Goal: Transaction & Acquisition: Book appointment/travel/reservation

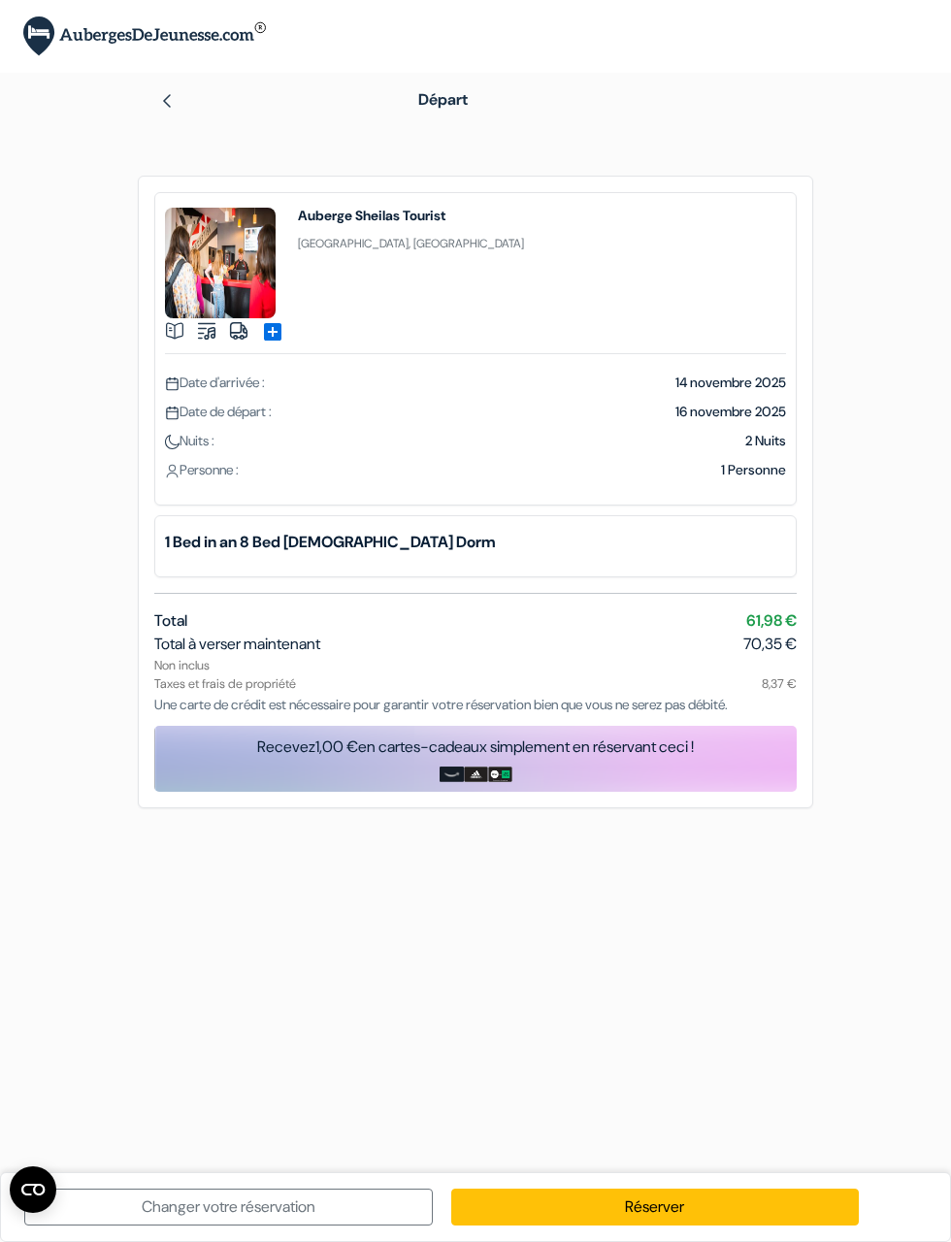
click at [350, 543] on b "1 Bed in an 8 Bed [DEMOGRAPHIC_DATA] Dorm" at bounding box center [475, 542] width 621 height 23
click at [489, 744] on div "Recevez 1,00 € en cartes-cadeaux simplement en réservant ceci !" at bounding box center [475, 746] width 642 height 23
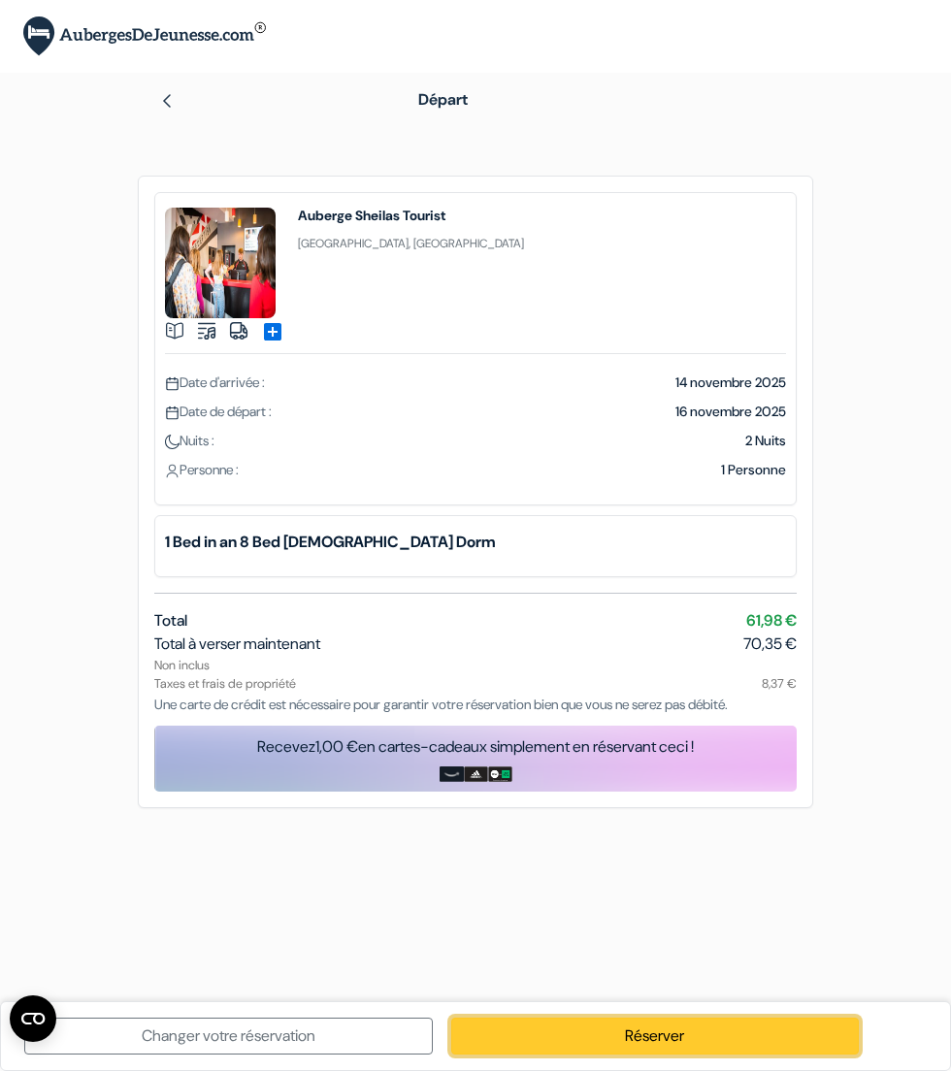
click at [688, 1031] on link "Réserver" at bounding box center [655, 1036] width 408 height 37
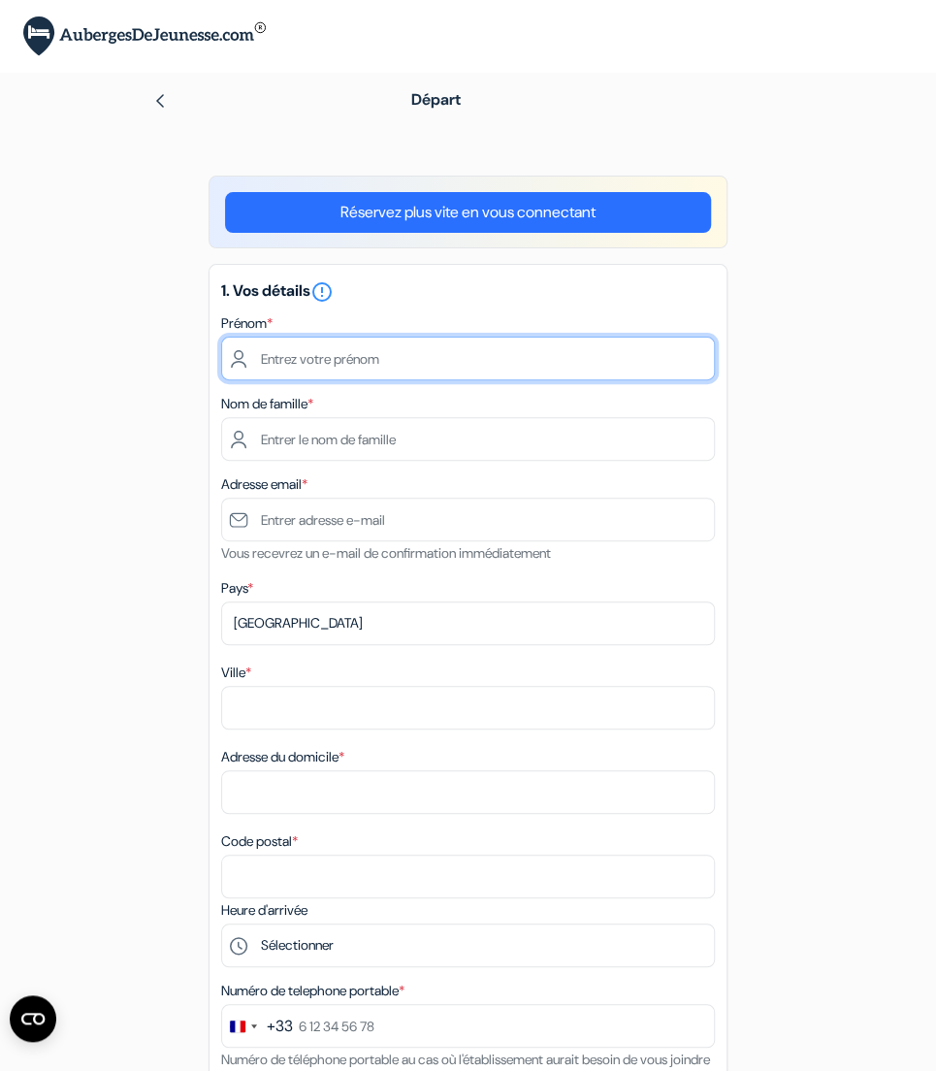
click at [291, 353] on input "text" at bounding box center [468, 359] width 494 height 44
type input "Emélie"
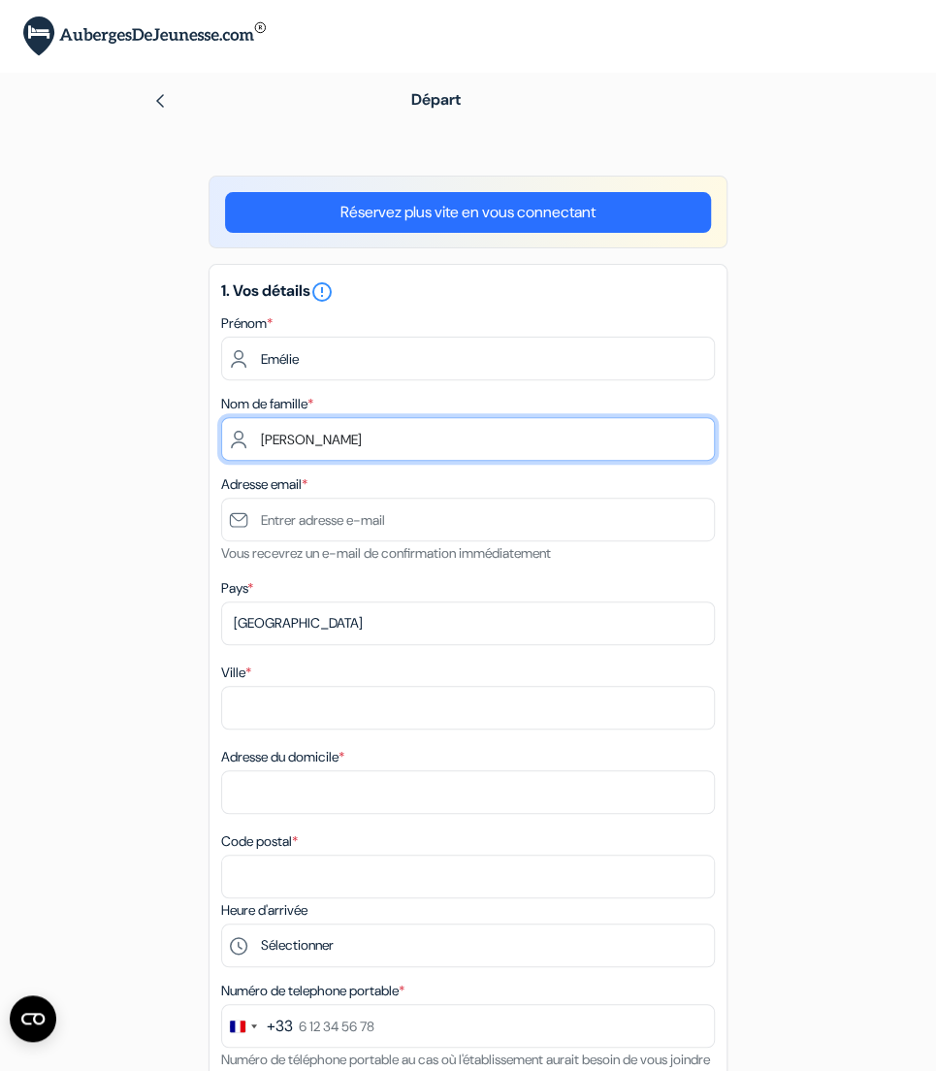
type input "Garcia"
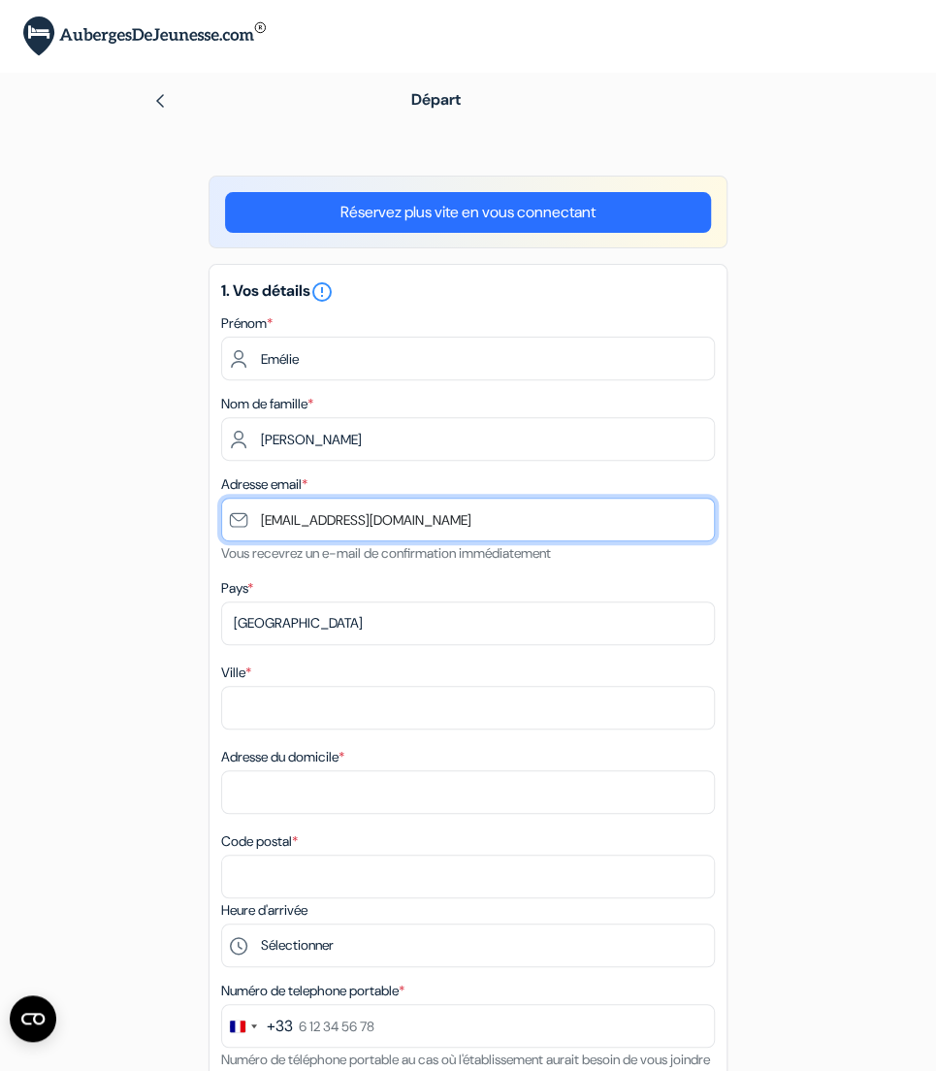
type input "emeliegarica1999@gmail.com"
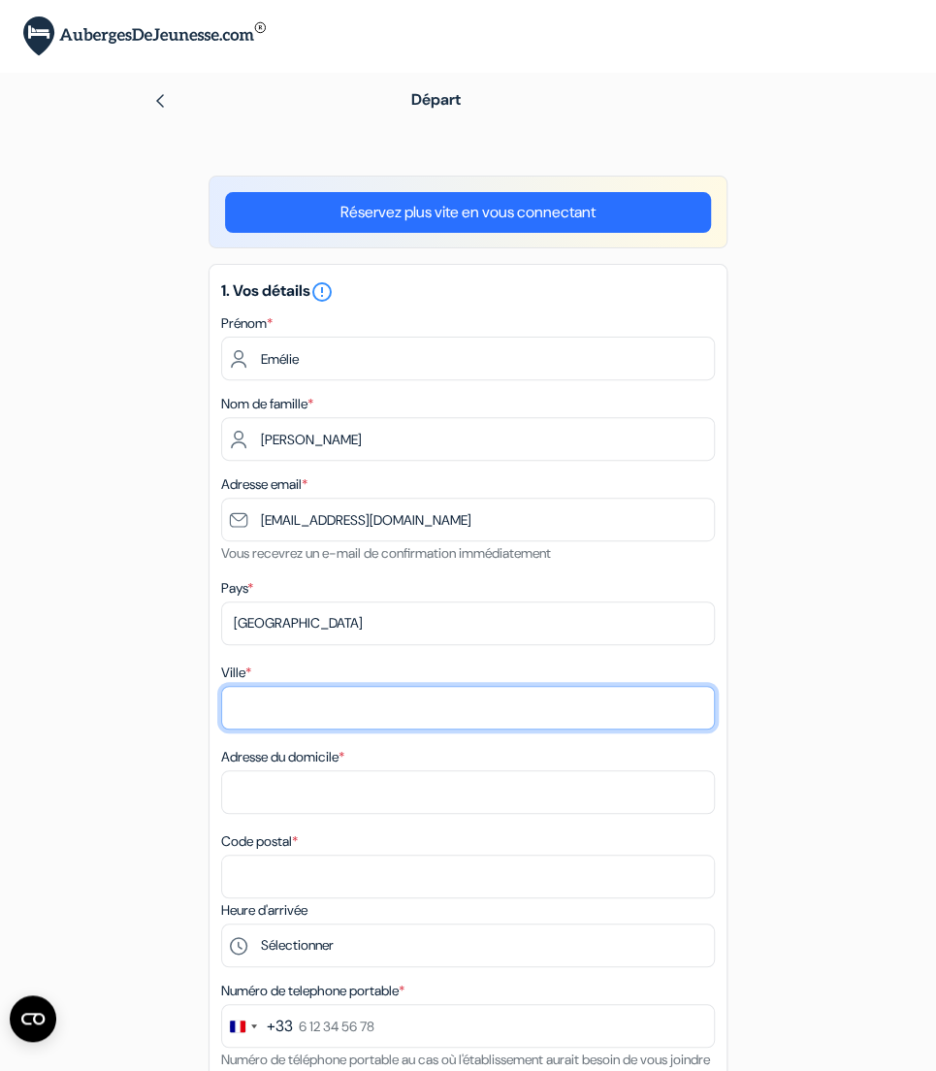
type input "V"
type input "Saint Marice"
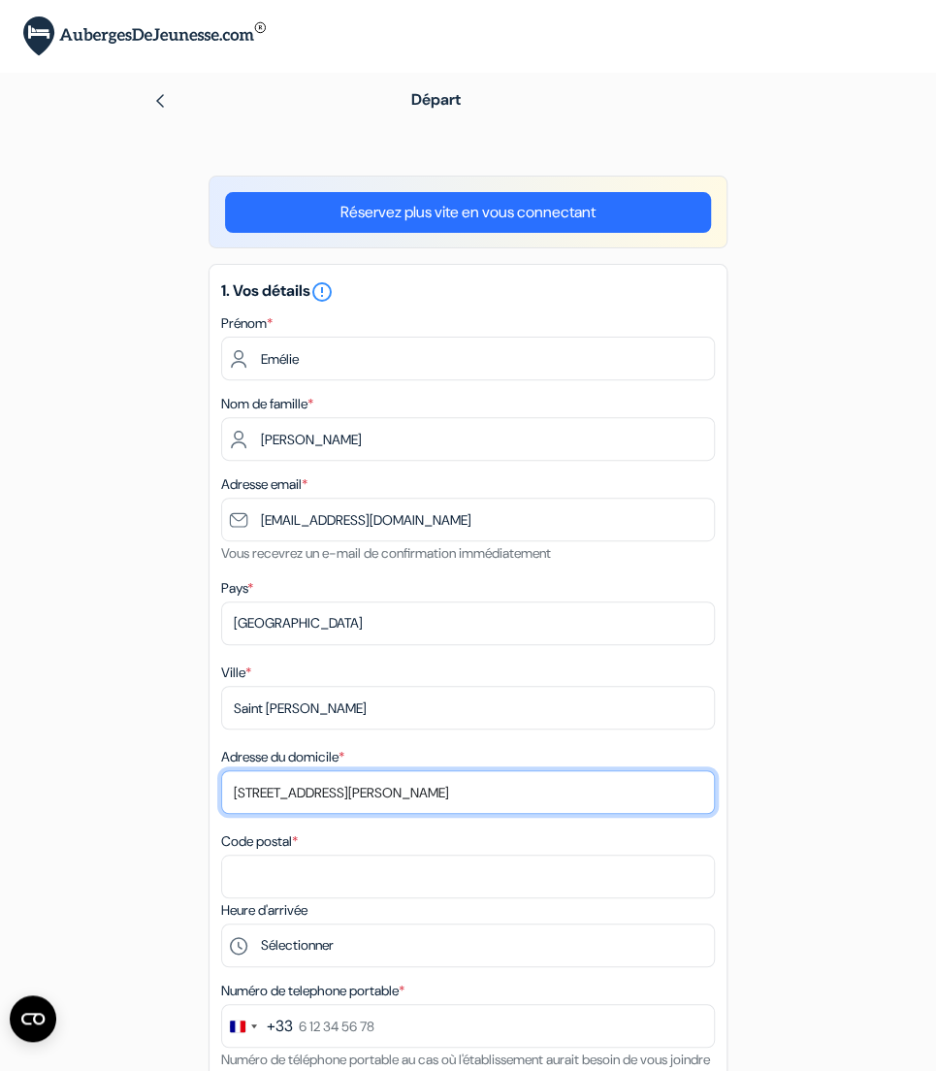
type input "262bis rue du Maréchal Leclerc"
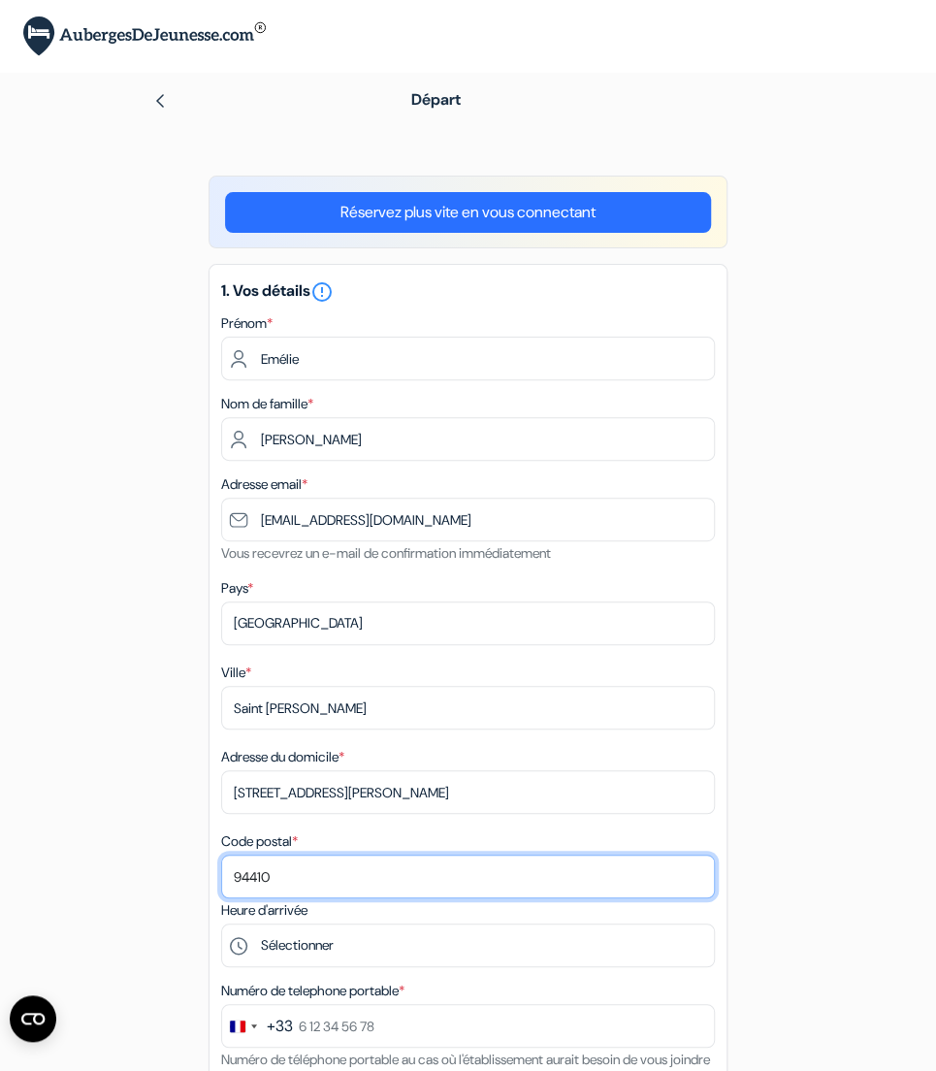
type input "94410"
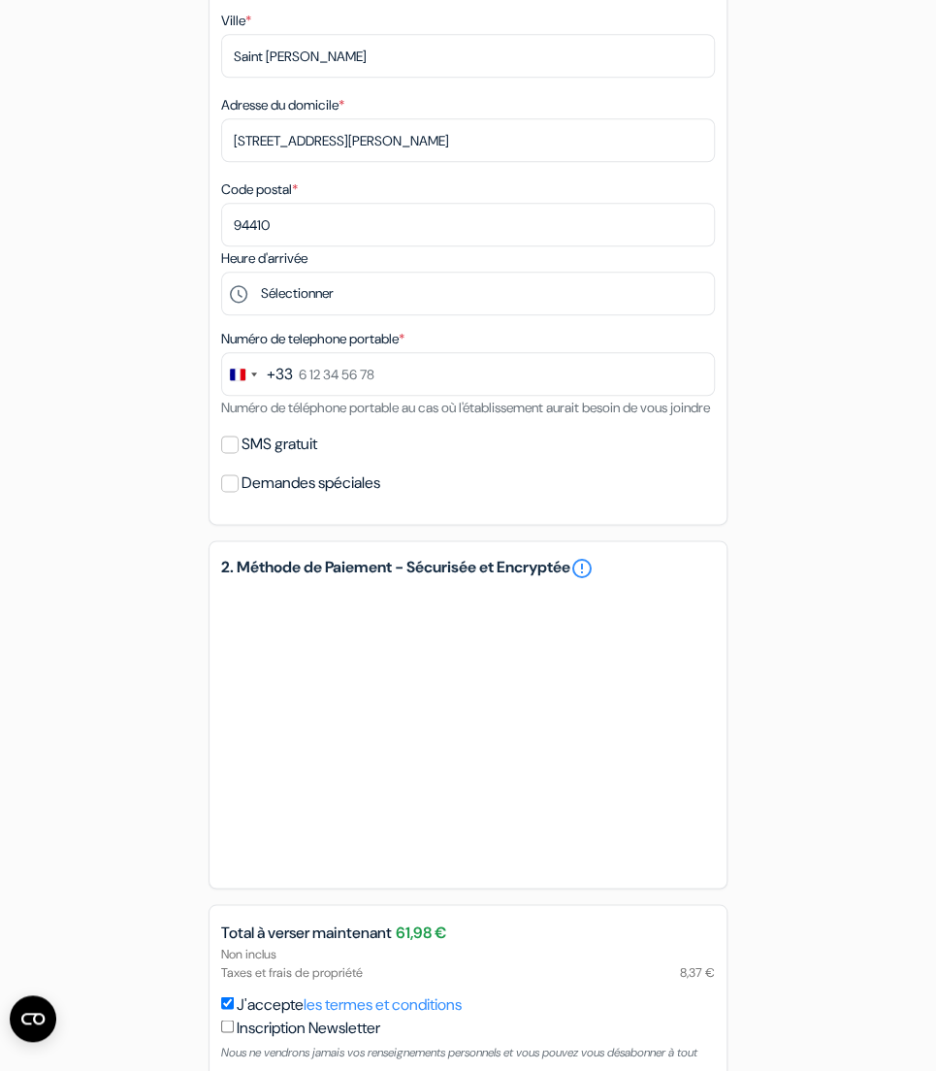
scroll to position [582, 0]
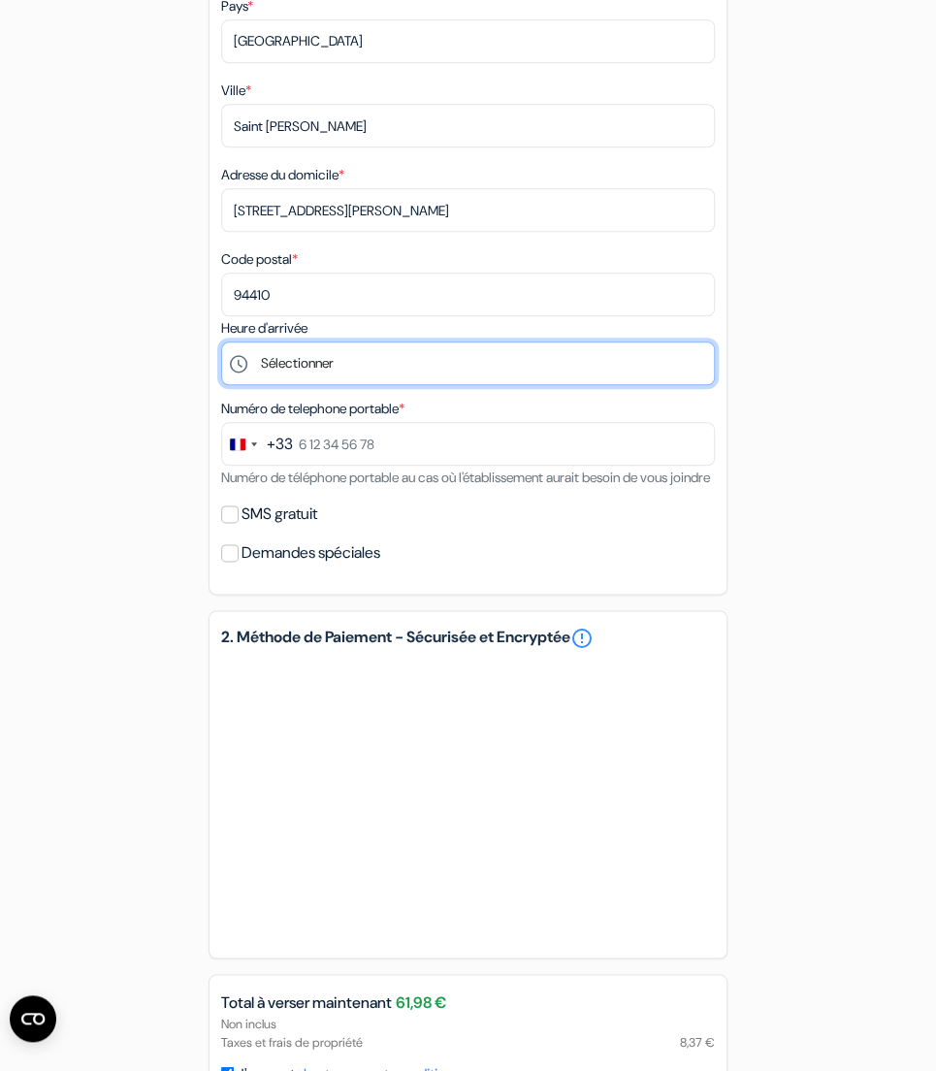
click at [329, 361] on select "Sélectionner 15:00 16:00 17:00 18:00 19:00 20:00 21:00 22:00 23:00 0:00" at bounding box center [468, 364] width 494 height 44
click at [483, 375] on select "Sélectionner 15:00 16:00 17:00 18:00 19:00 20:00 21:00 22:00 23:00 0:00" at bounding box center [468, 364] width 494 height 44
select select "16"
click at [221, 346] on select "Sélectionner 15:00 16:00 17:00 18:00 19:00 20:00 21:00 22:00 23:00 0:00" at bounding box center [468, 364] width 494 height 44
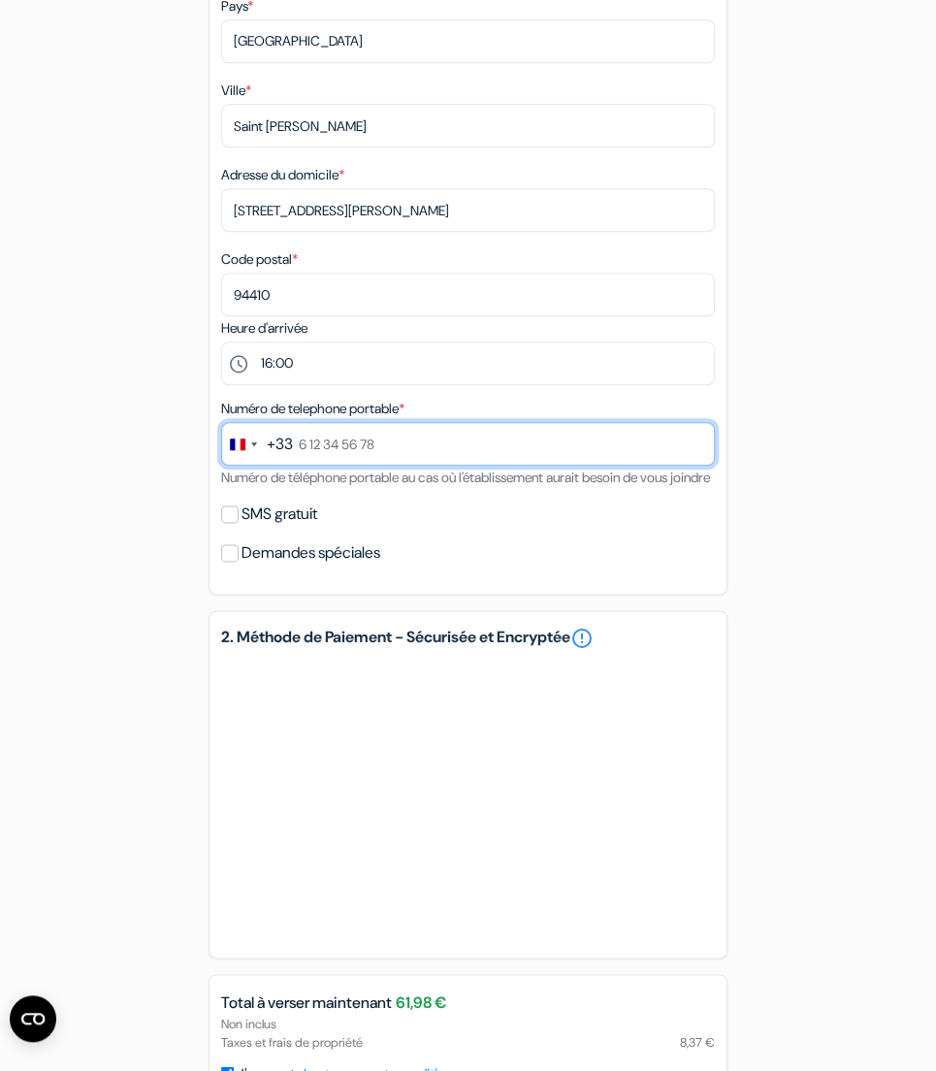
click at [369, 444] on input "text" at bounding box center [468, 444] width 494 height 44
type input "7 60 72 32 89"
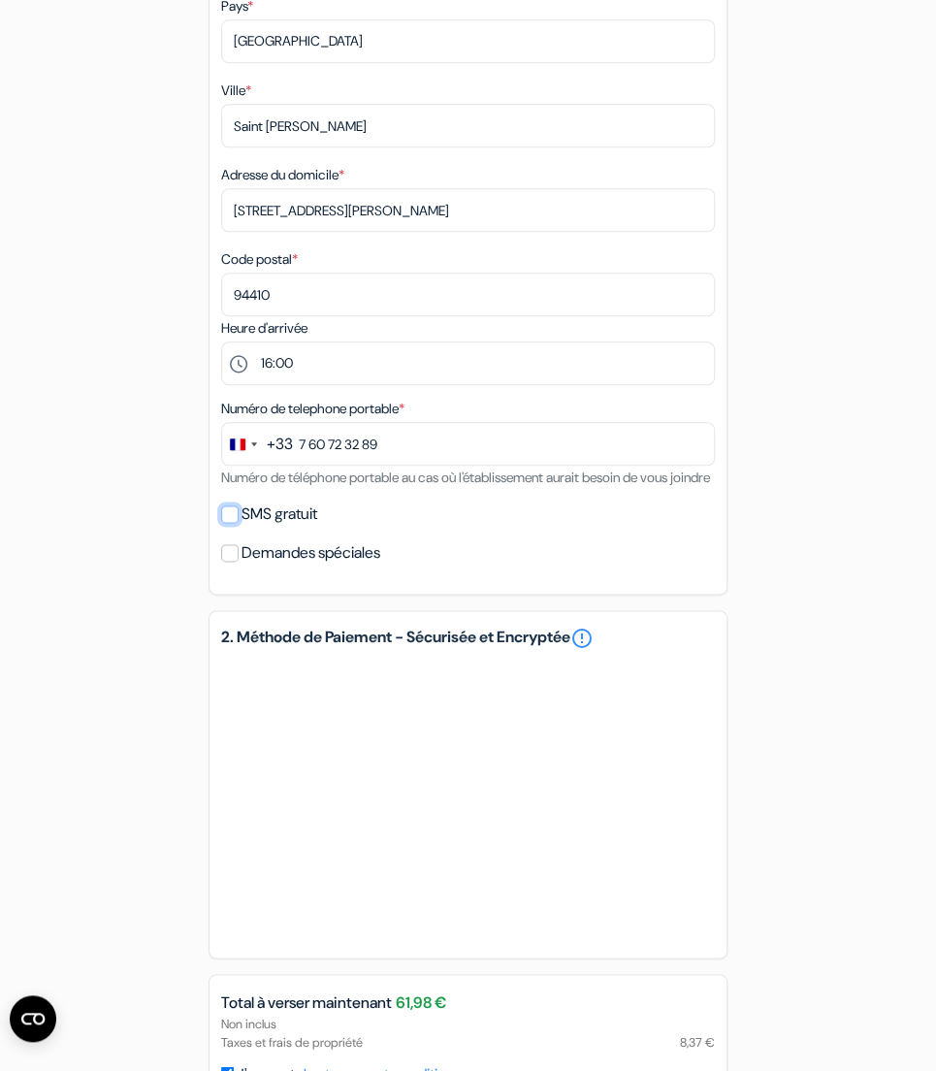
click at [233, 523] on input "SMS gratuit" at bounding box center [229, 513] width 17 height 17
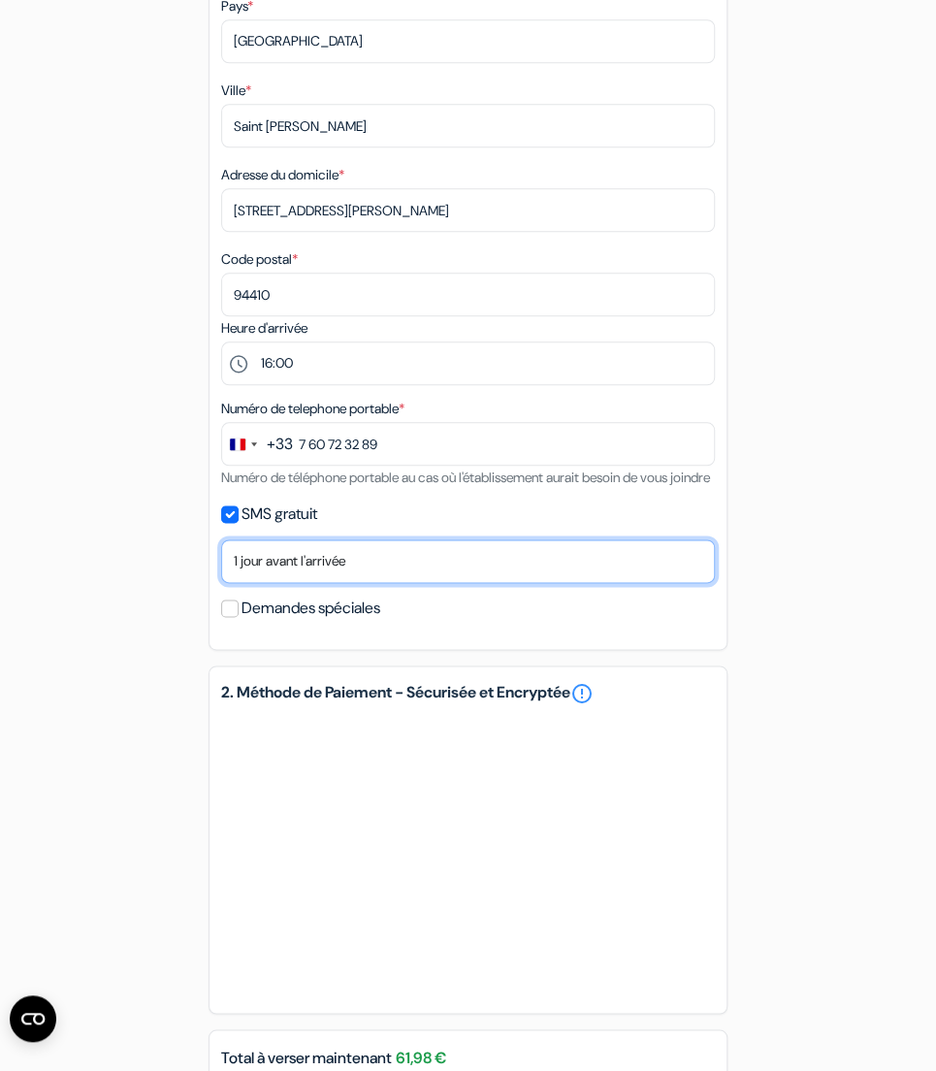
click at [266, 583] on select "Non merci Maintenant Le jour de votre arrivée 1 jour avant l'arrivée 2 jours av…" at bounding box center [468, 561] width 494 height 44
click at [235, 523] on input "SMS gratuit" at bounding box center [229, 513] width 17 height 17
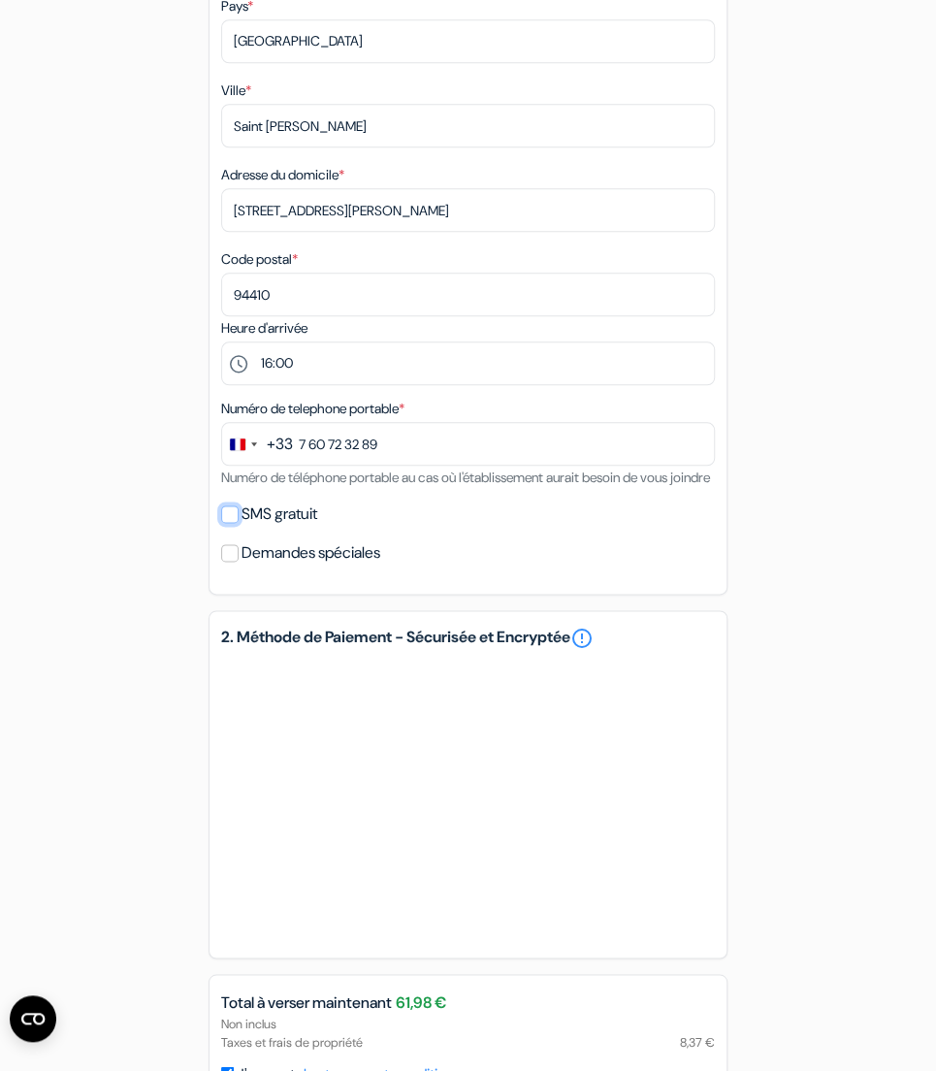
click at [235, 523] on input "SMS gratuit" at bounding box center [229, 513] width 17 height 17
checkbox input "true"
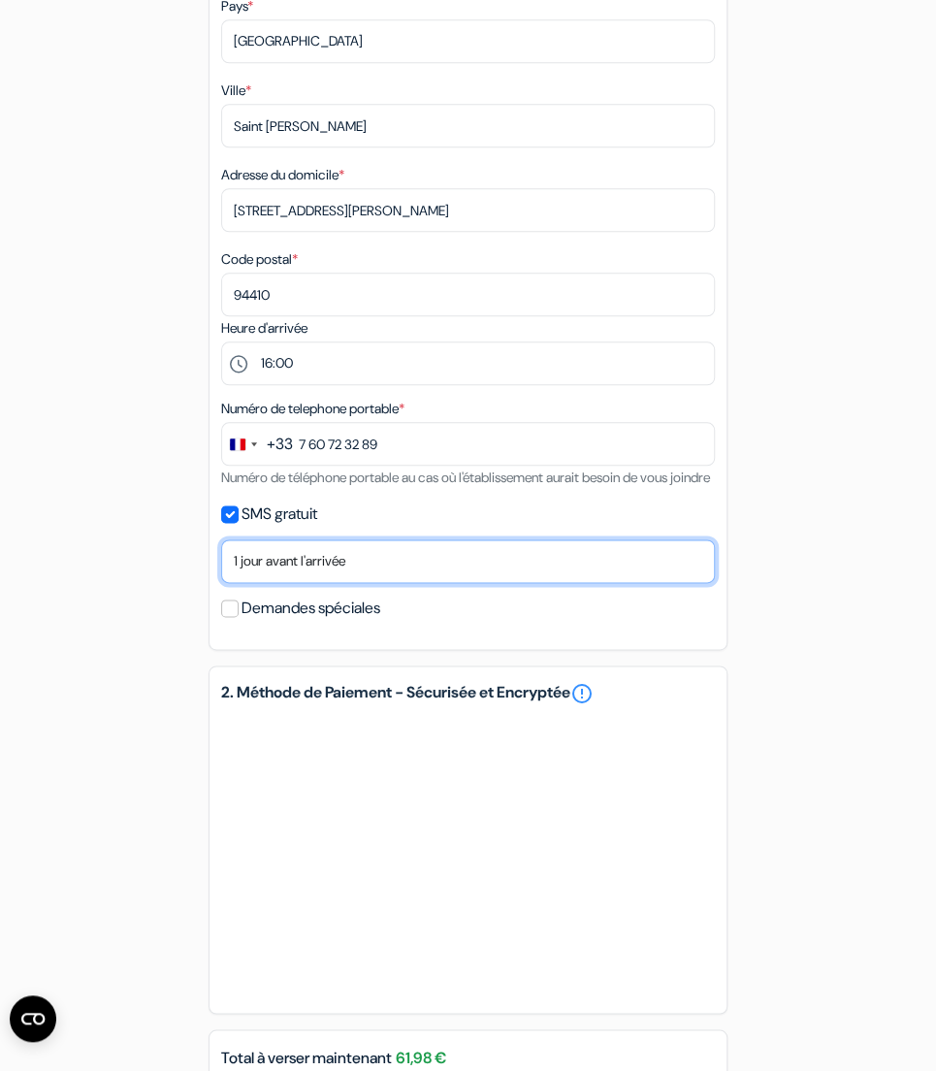
click at [265, 583] on select "Non merci Maintenant Le jour de votre arrivée 1 jour avant l'arrivée 2 jours av…" at bounding box center [468, 561] width 494 height 44
select select "7"
click at [221, 568] on select "Non merci Maintenant Le jour de votre arrivée 1 jour avant l'arrivée 2 jours av…" at bounding box center [468, 561] width 494 height 44
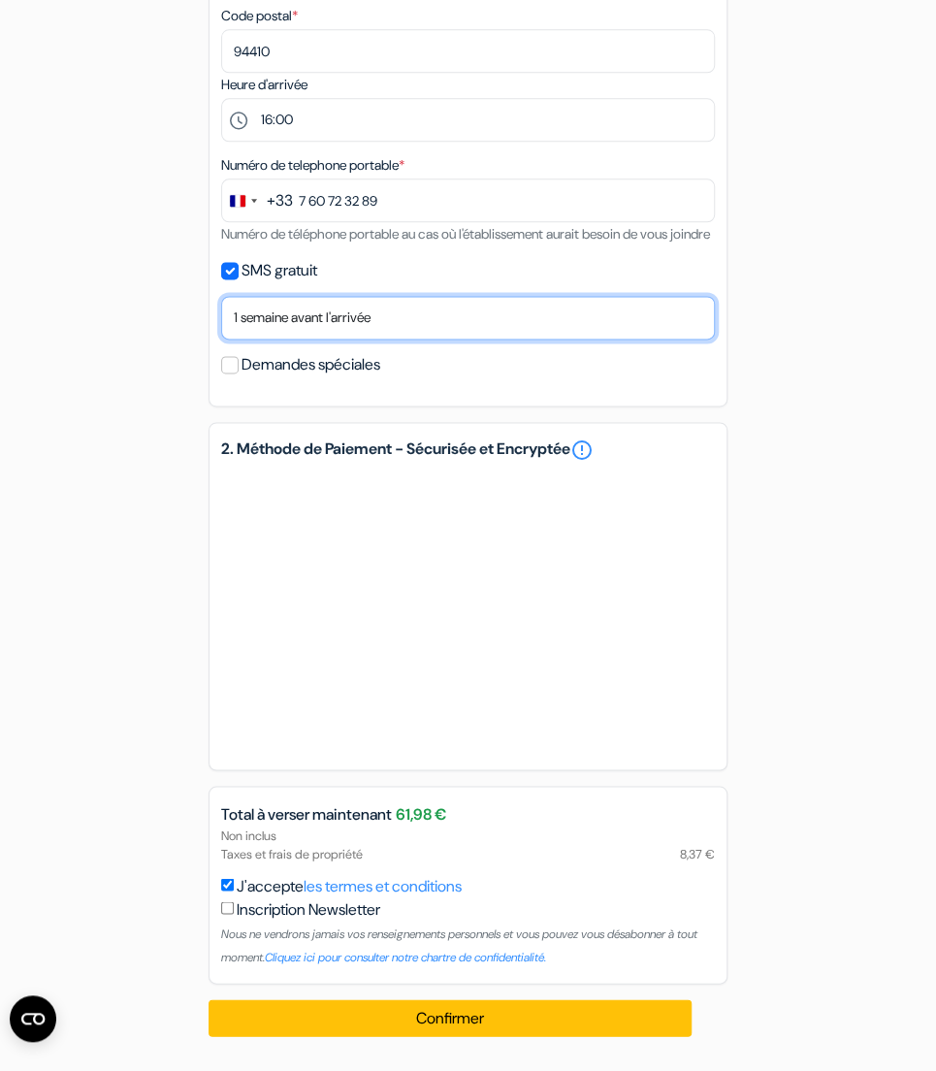
scroll to position [852, 0]
click at [860, 667] on form "Départ add_box Auberge Sheilas Tourist Belgrave Place, Wellington Road, Cork, I…" at bounding box center [468, 125] width 936 height 1756
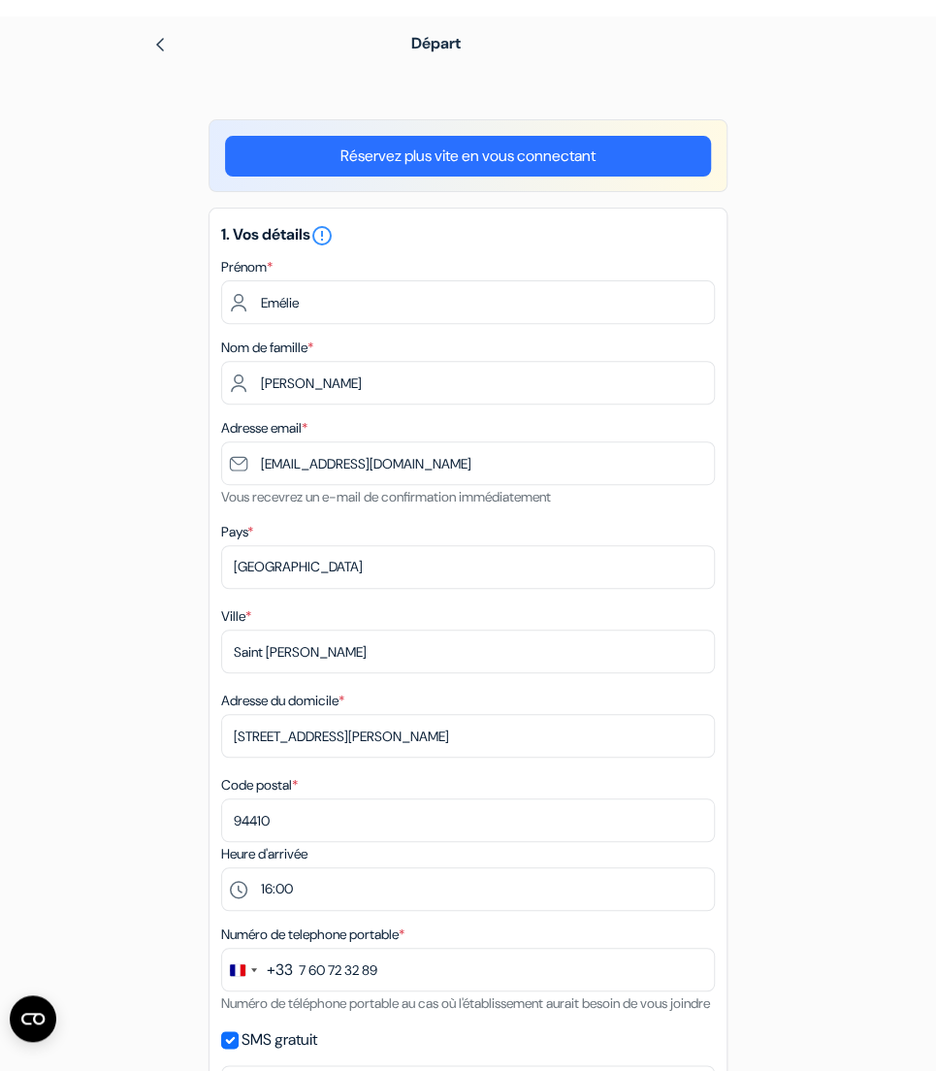
scroll to position [0, 0]
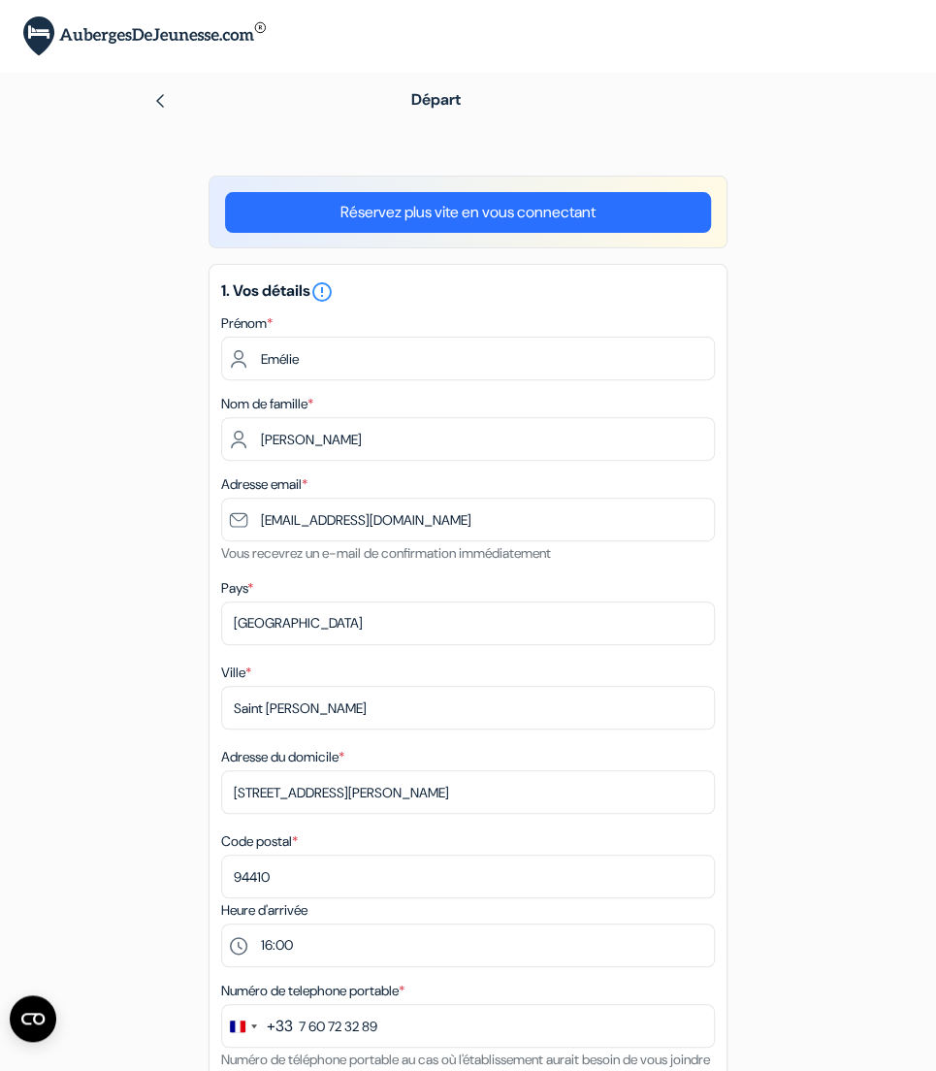
click at [511, 206] on link "Réservez plus vite en vous connectant" at bounding box center [468, 212] width 486 height 41
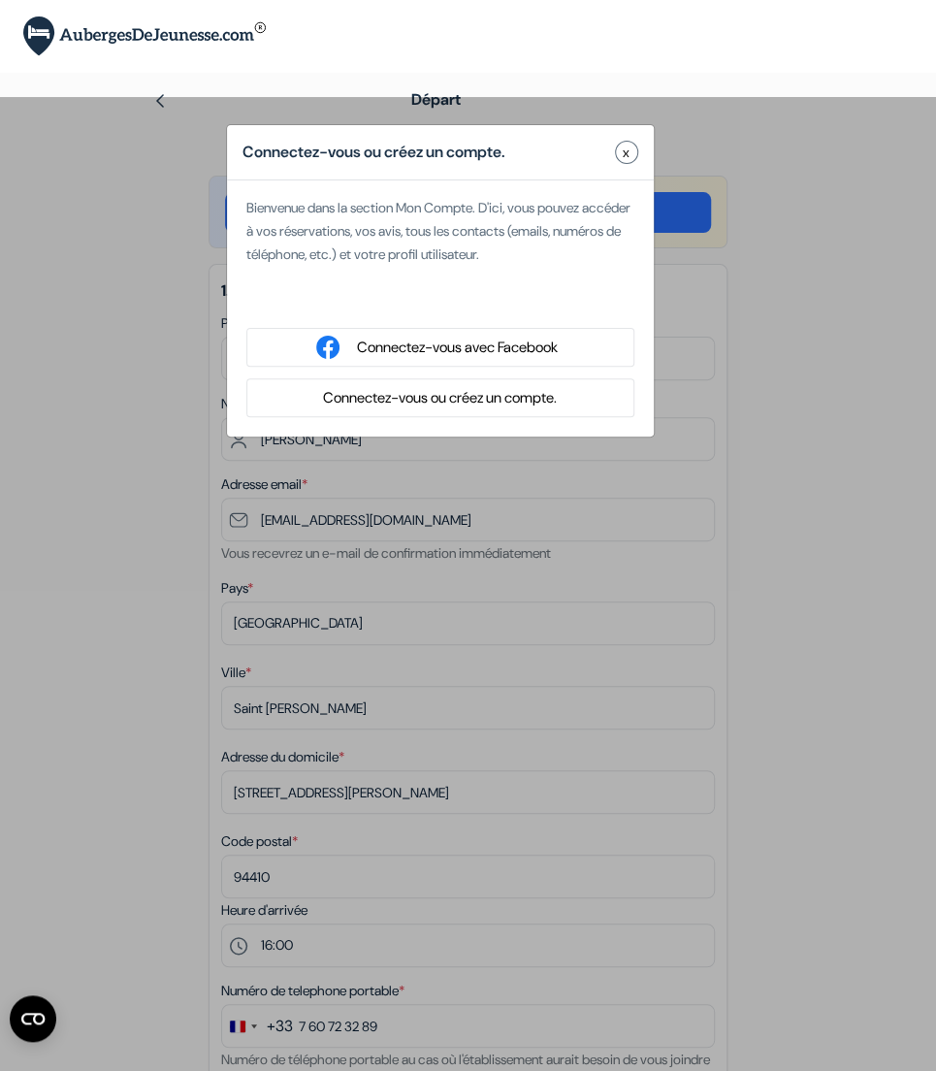
type input "[EMAIL_ADDRESS][DOMAIN_NAME]"
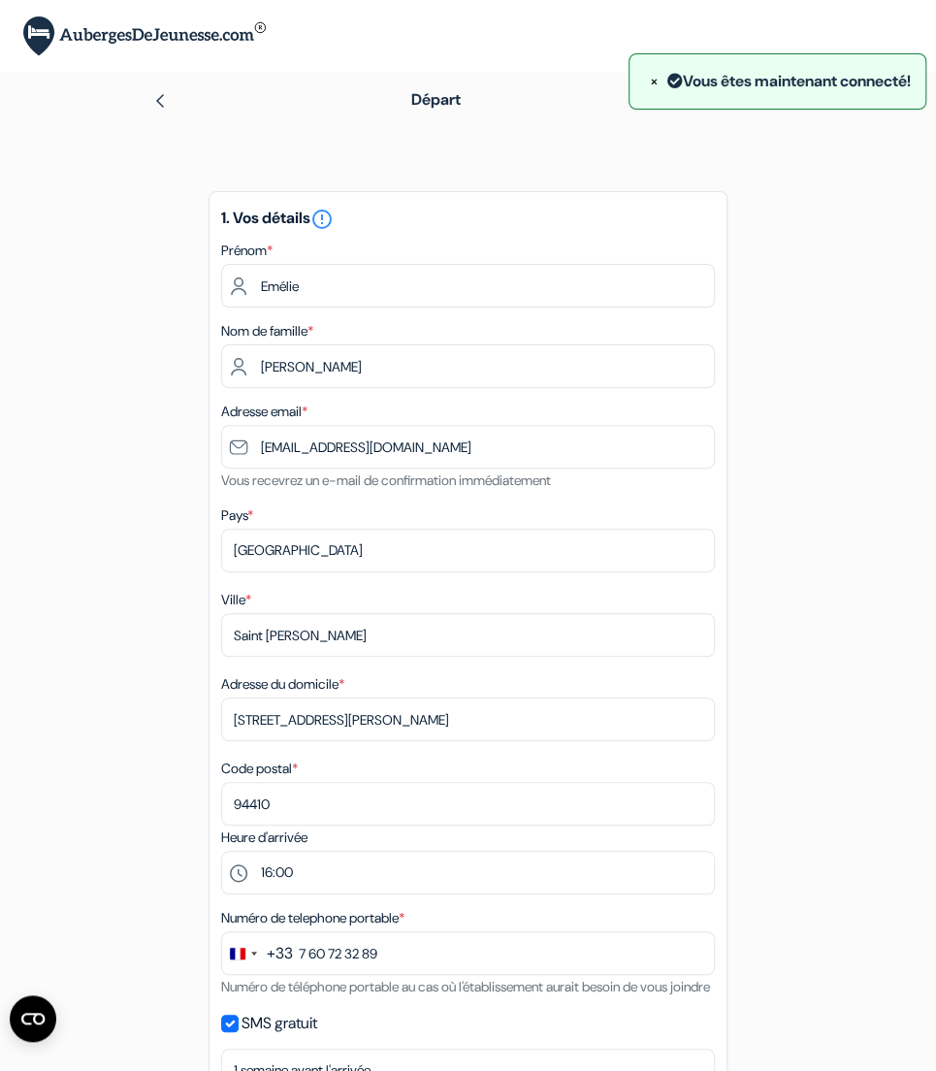
click at [144, 105] on div "Départ" at bounding box center [468, 100] width 699 height 54
click at [153, 101] on img at bounding box center [160, 101] width 16 height 16
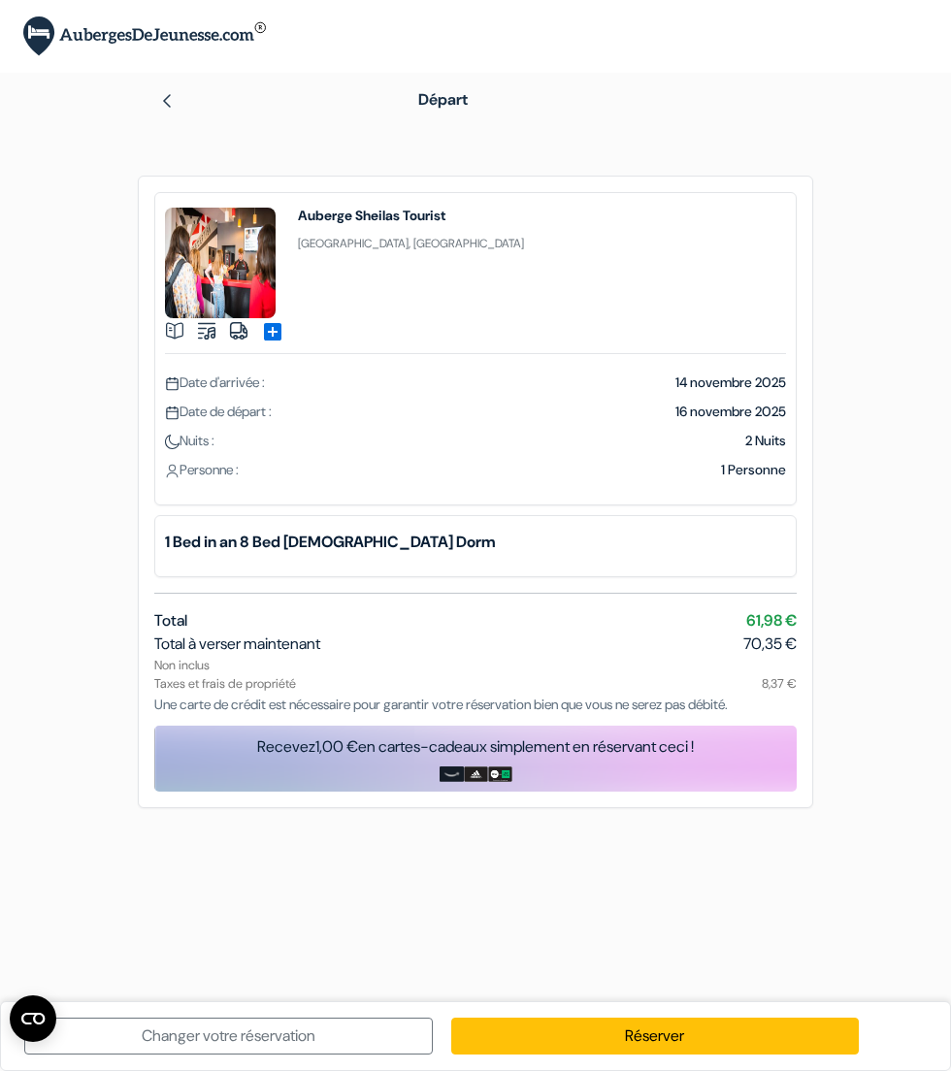
click at [531, 756] on div "Recevez 1,00 € en cartes-cadeaux simplement en réservant ceci !" at bounding box center [475, 746] width 642 height 23
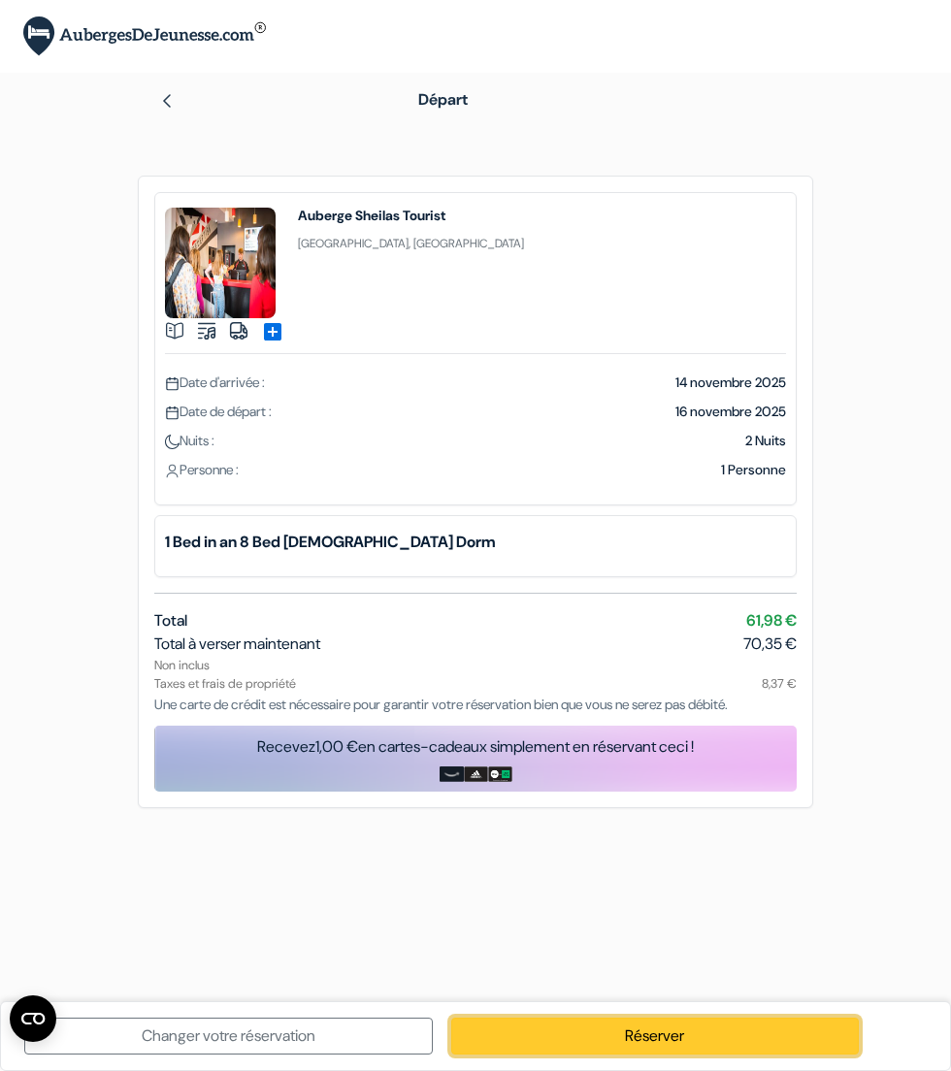
click at [586, 1024] on link "Réserver" at bounding box center [655, 1036] width 408 height 37
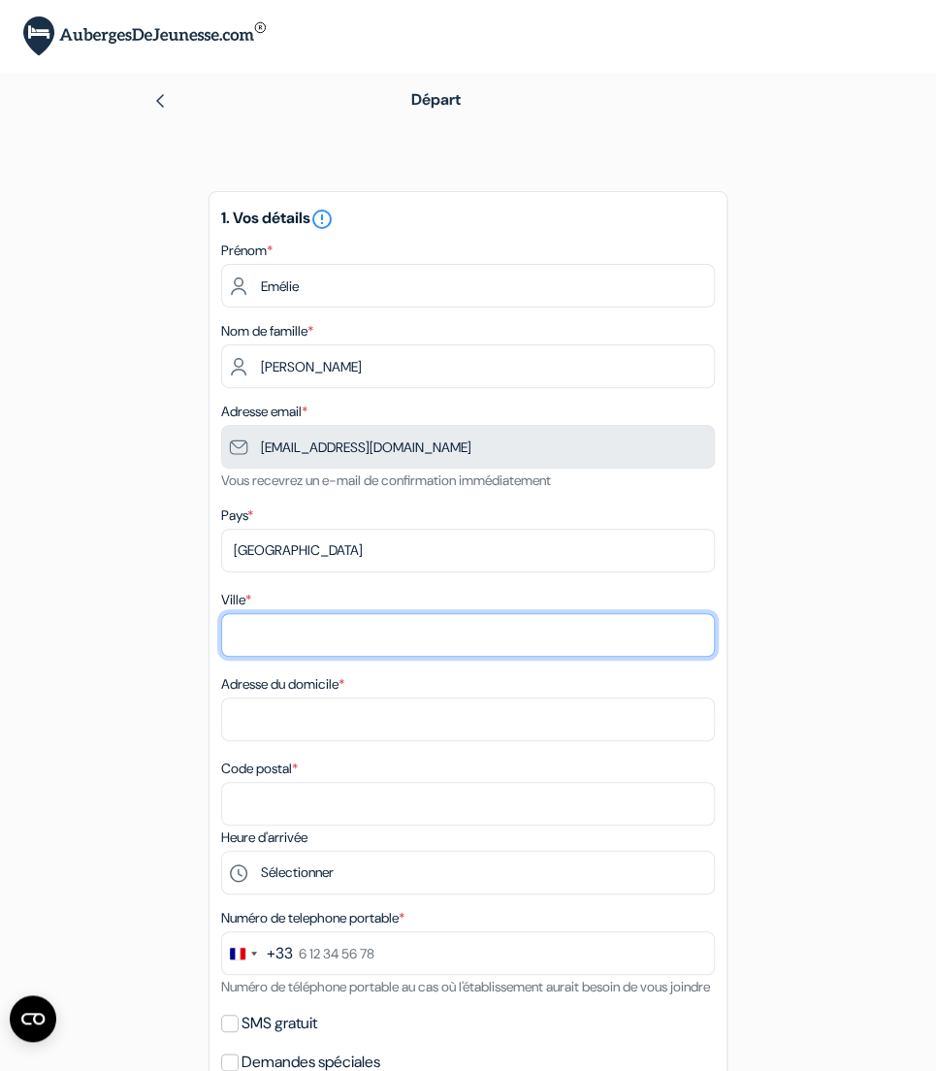
click at [343, 647] on input "Ville *" at bounding box center [468, 635] width 494 height 44
type input "Saint Maurice"
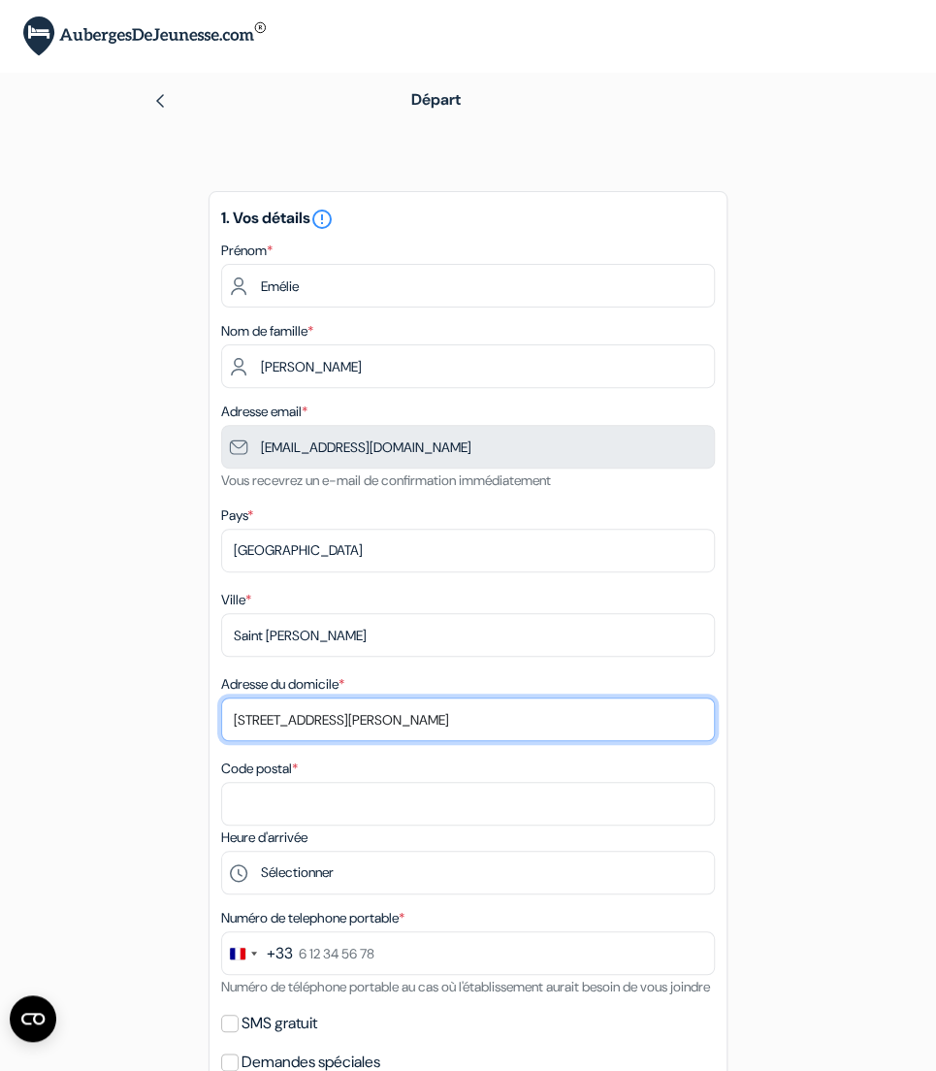
type input "262bis rue du Maréchal Leclerc"
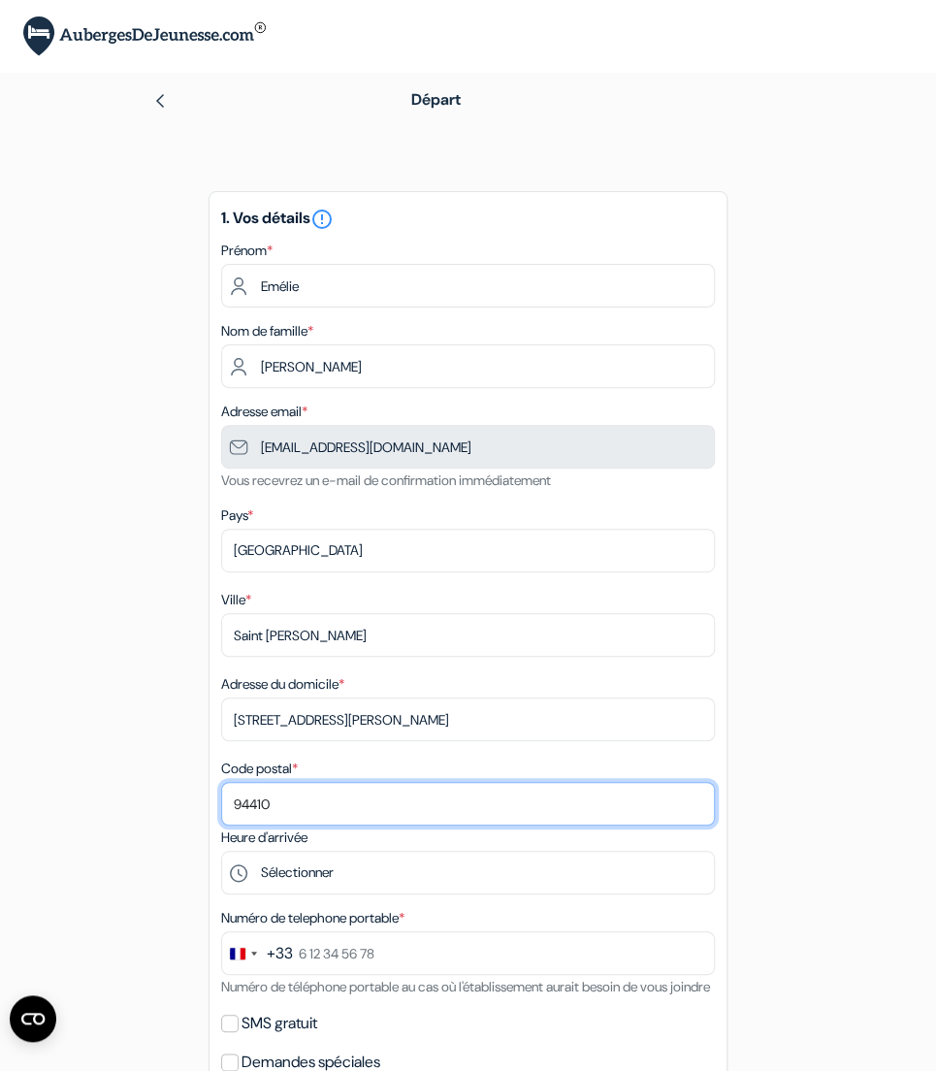
type input "94410"
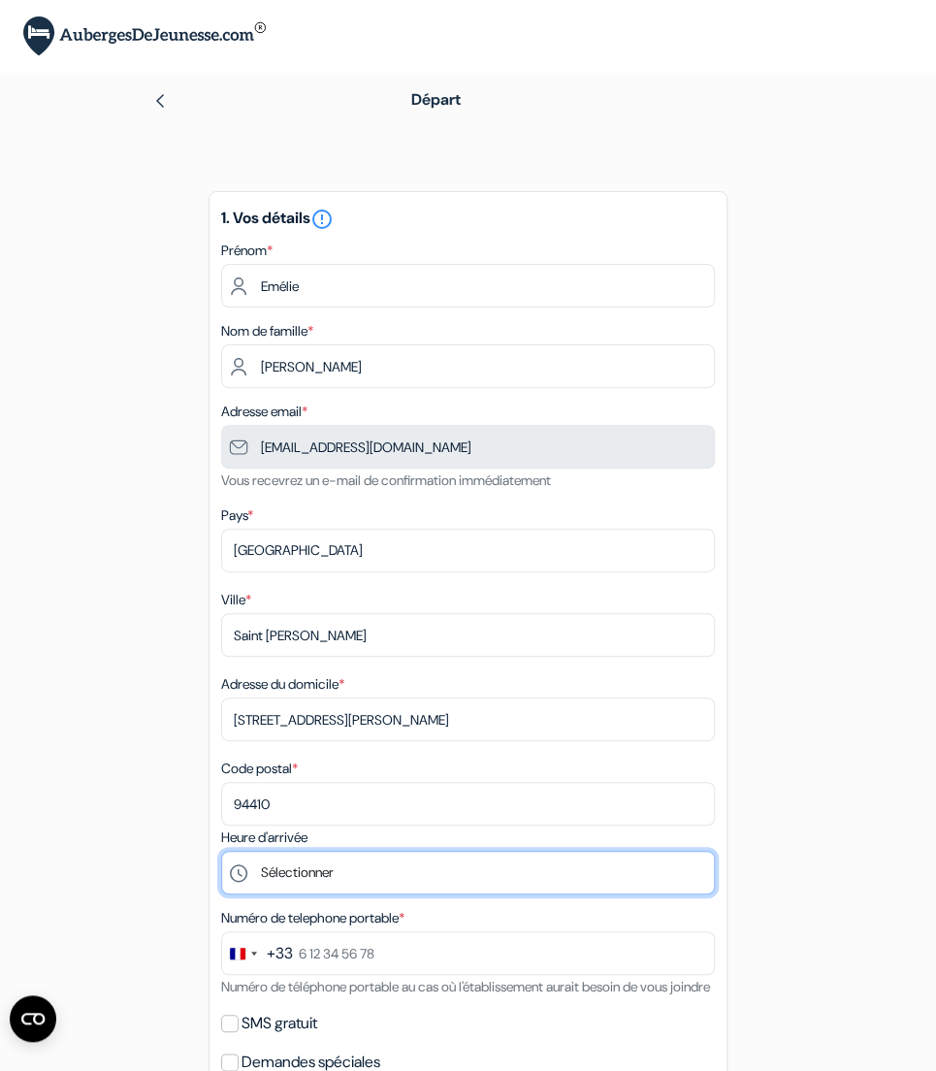
click at [376, 868] on select "Sélectionner 15:00 16:00 17:00 18:00 19:00 20:00 21:00 22:00 23:00 0:00" at bounding box center [468, 873] width 494 height 44
click at [221, 856] on select "Sélectionner 15:00 16:00 17:00 18:00 19:00 20:00 21:00 22:00 23:00 0:00" at bounding box center [468, 873] width 494 height 44
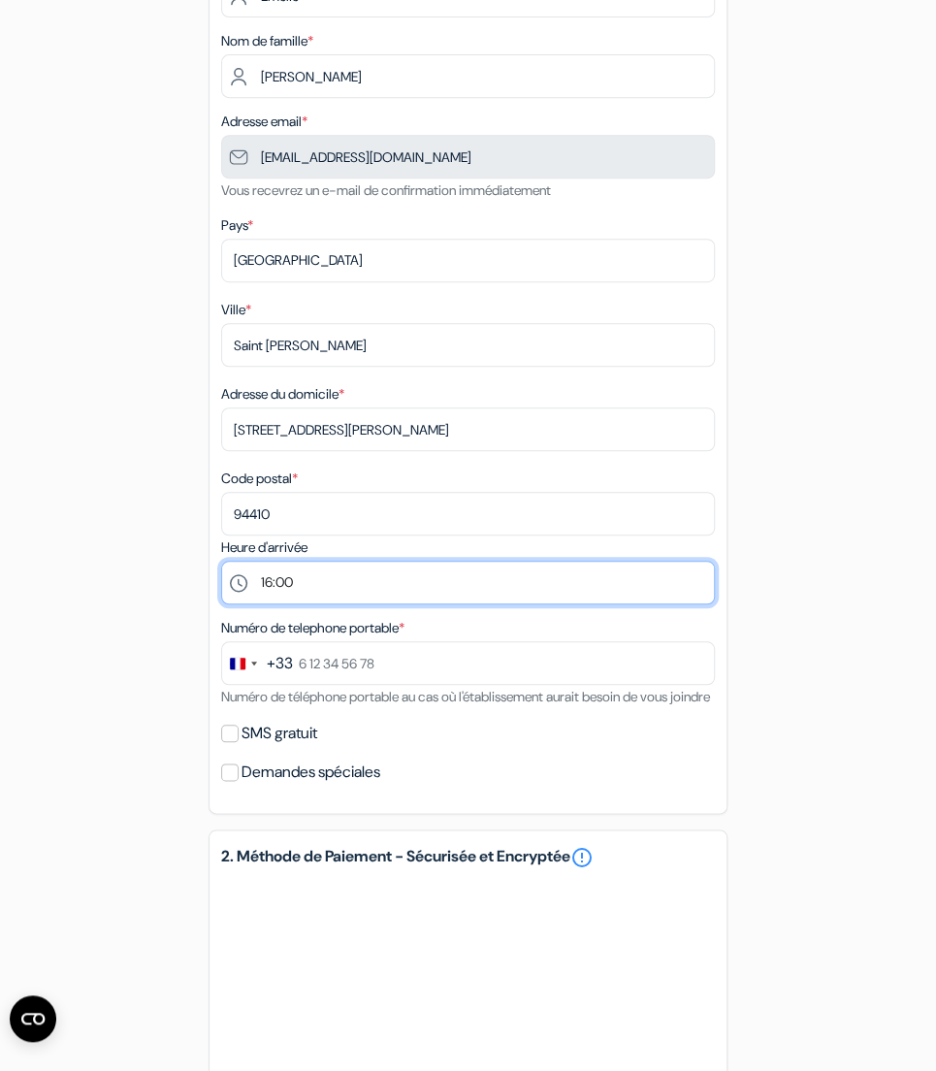
scroll to position [291, 0]
click at [350, 582] on select "Sélectionner 15:00 16:00 17:00 18:00 19:00 20:00 21:00 22:00 23:00 0:00" at bounding box center [468, 582] width 494 height 44
select select "17"
click at [221, 565] on select "Sélectionner 15:00 16:00 17:00 18:00 19:00 20:00 21:00 22:00 23:00 0:00" at bounding box center [468, 582] width 494 height 44
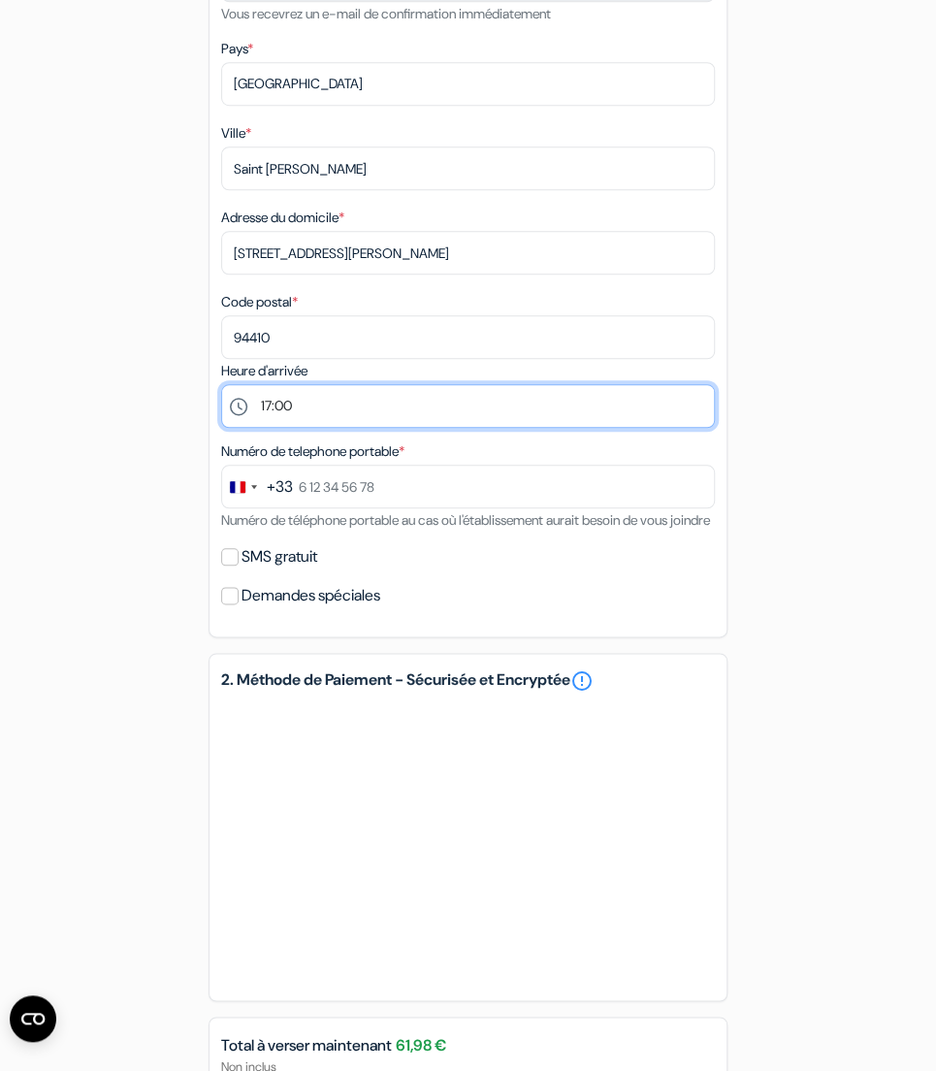
scroll to position [485, 0]
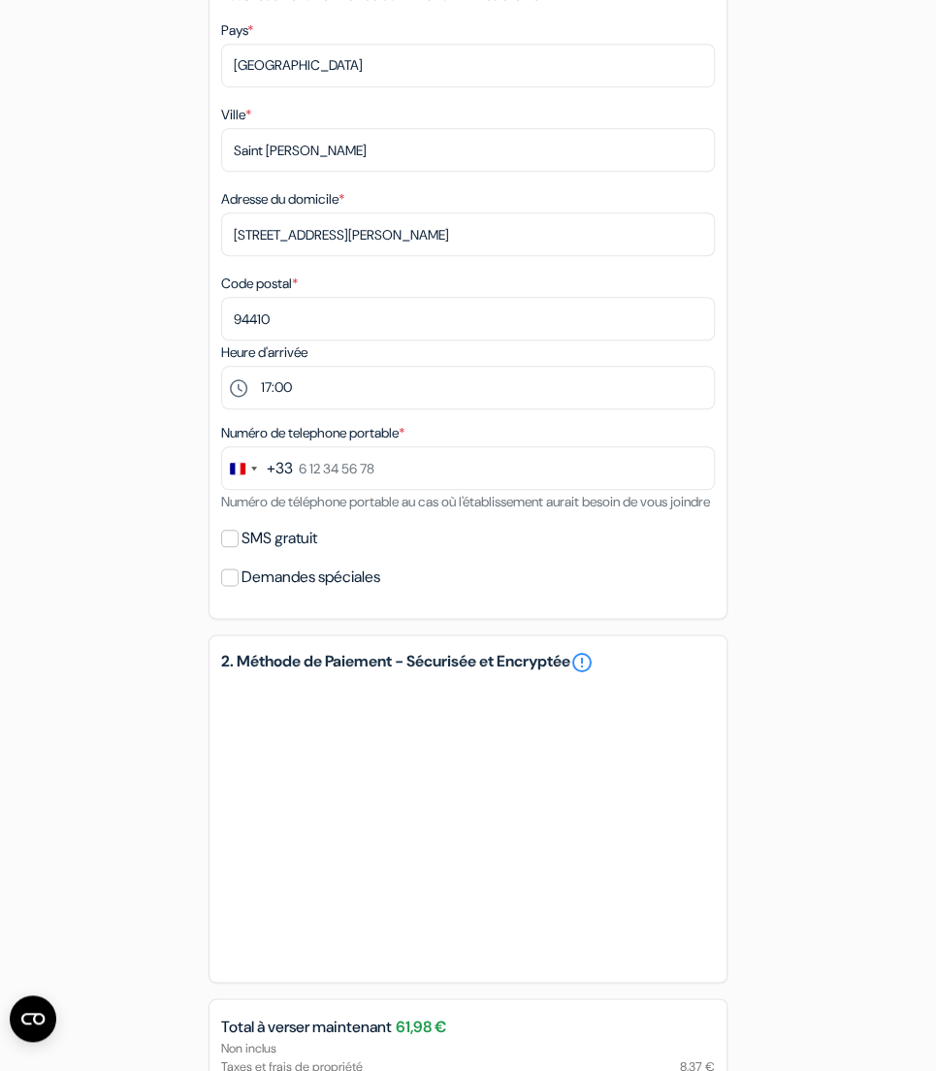
click at [250, 552] on label "SMS gratuit" at bounding box center [280, 538] width 76 height 27
click at [239, 547] on input "SMS gratuit" at bounding box center [229, 538] width 17 height 17
checkbox input "true"
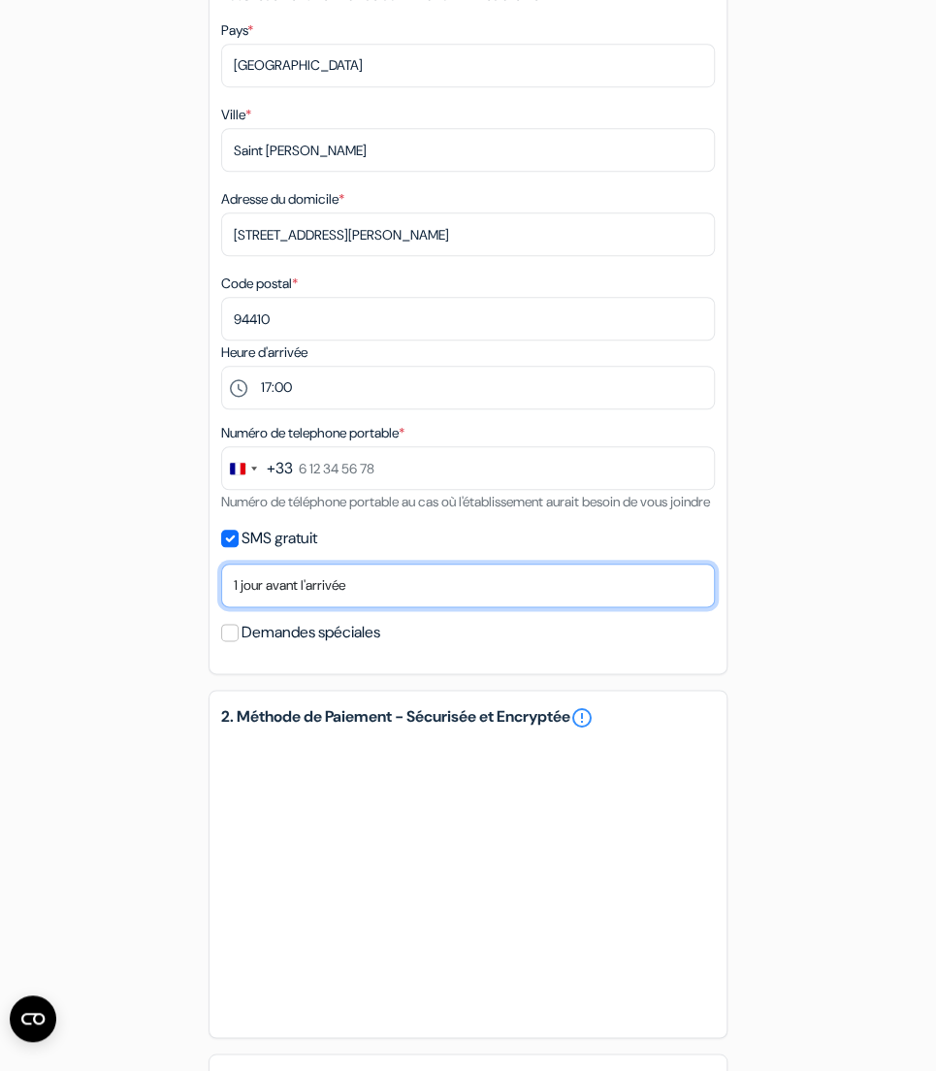
click at [345, 607] on select "Non merci Maintenant Le jour de votre arrivée 1 jour avant l'arrivée 2 jours av…" at bounding box center [468, 586] width 494 height 44
select select "7"
click at [221, 592] on select "Non merci Maintenant Le jour de votre arrivée 1 jour avant l'arrivée 2 jours av…" at bounding box center [468, 586] width 494 height 44
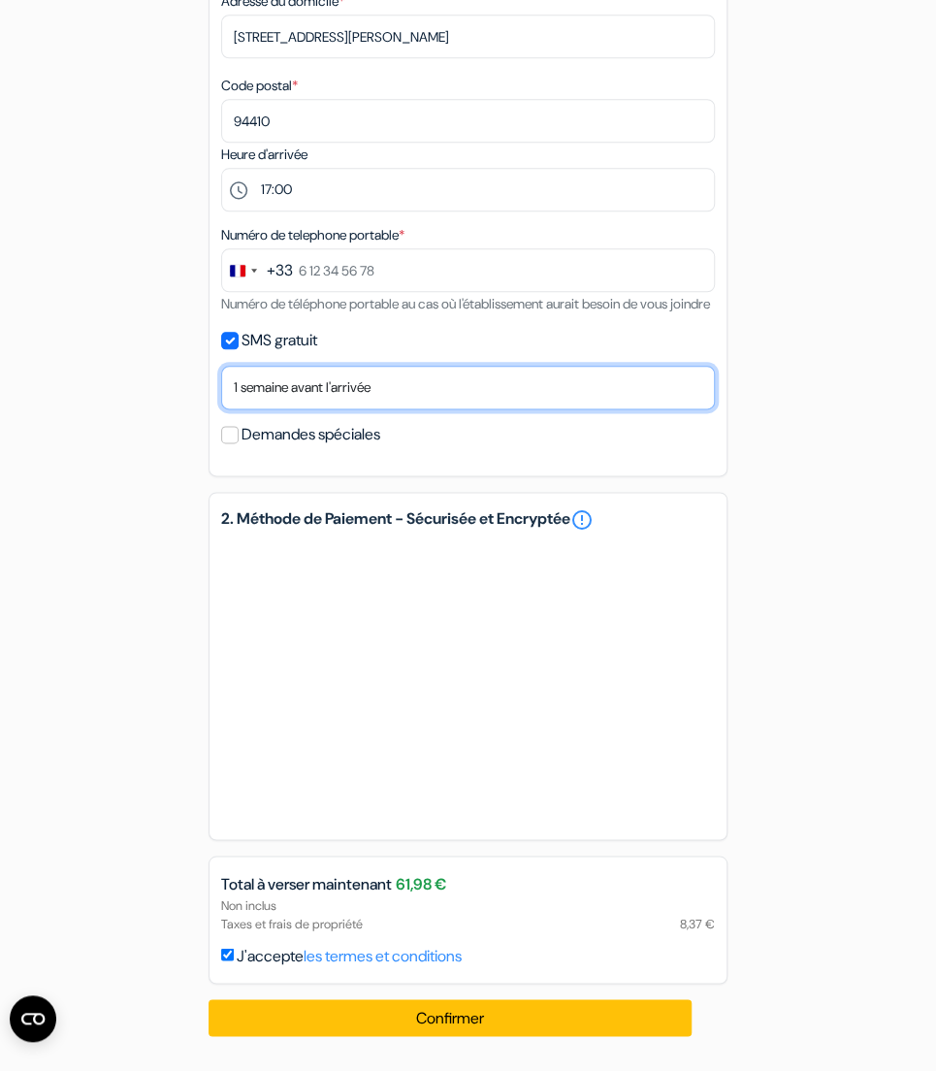
scroll to position [709, 0]
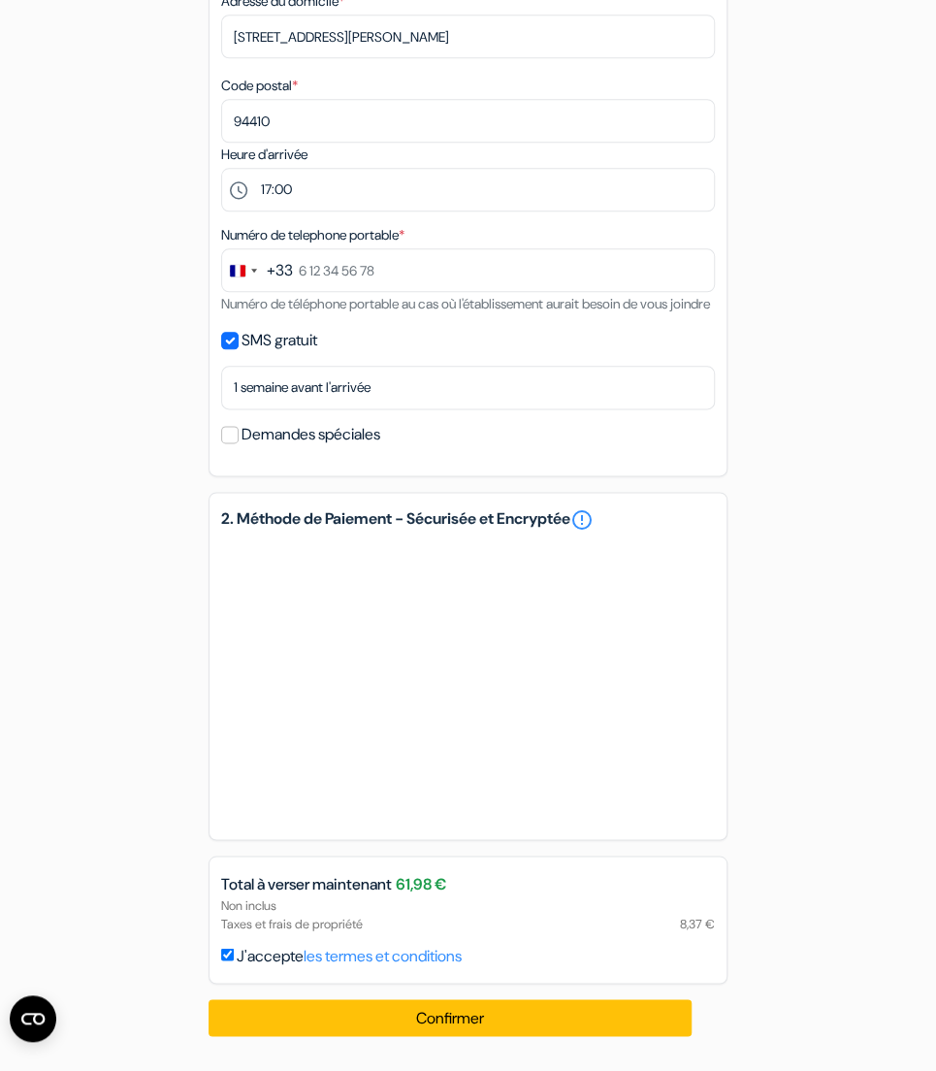
click at [867, 718] on form "Départ add_box Auberge Sheilas Tourist Belgrave Place, Wellington Road, Cork, I…" at bounding box center [468, 196] width 936 height 1613
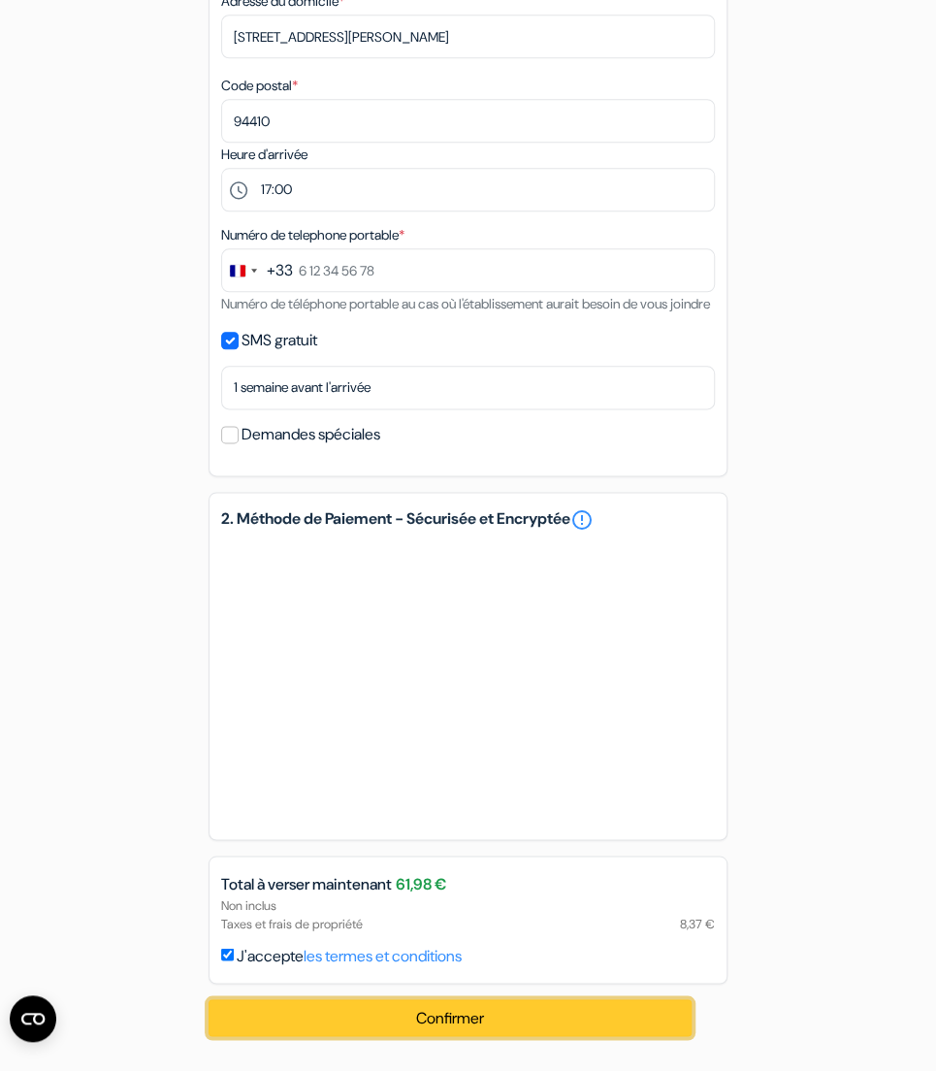
click at [470, 1026] on button "Confirmer Loading..." at bounding box center [450, 1017] width 483 height 37
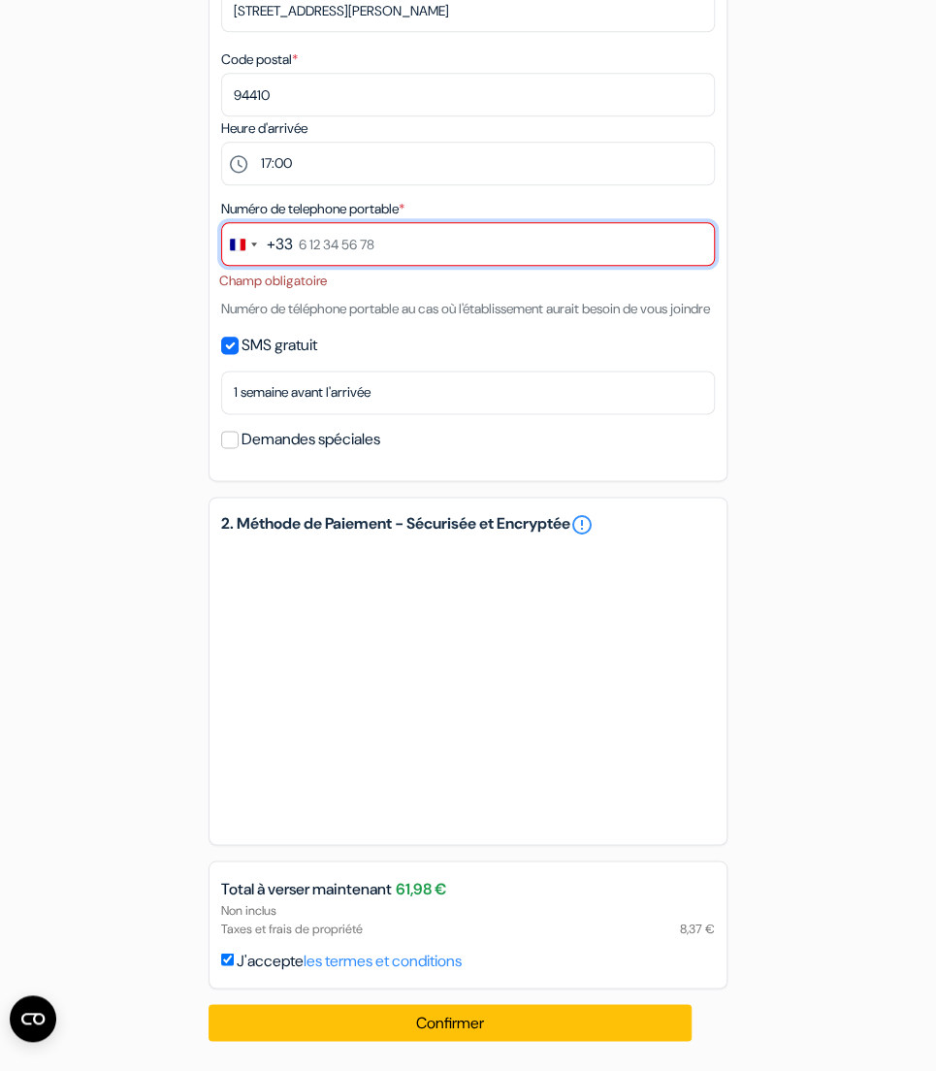
click at [314, 238] on input "text" at bounding box center [468, 244] width 494 height 44
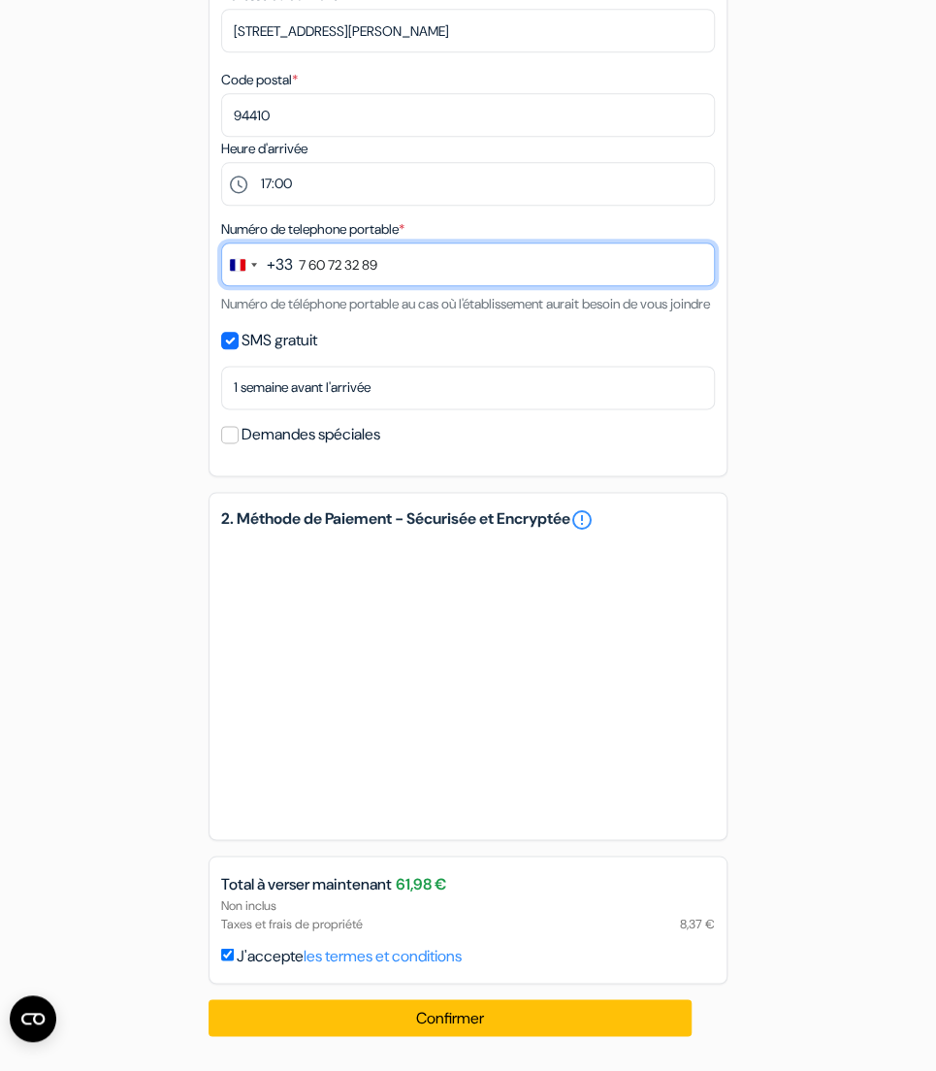
type input "7 60 72 32 89"
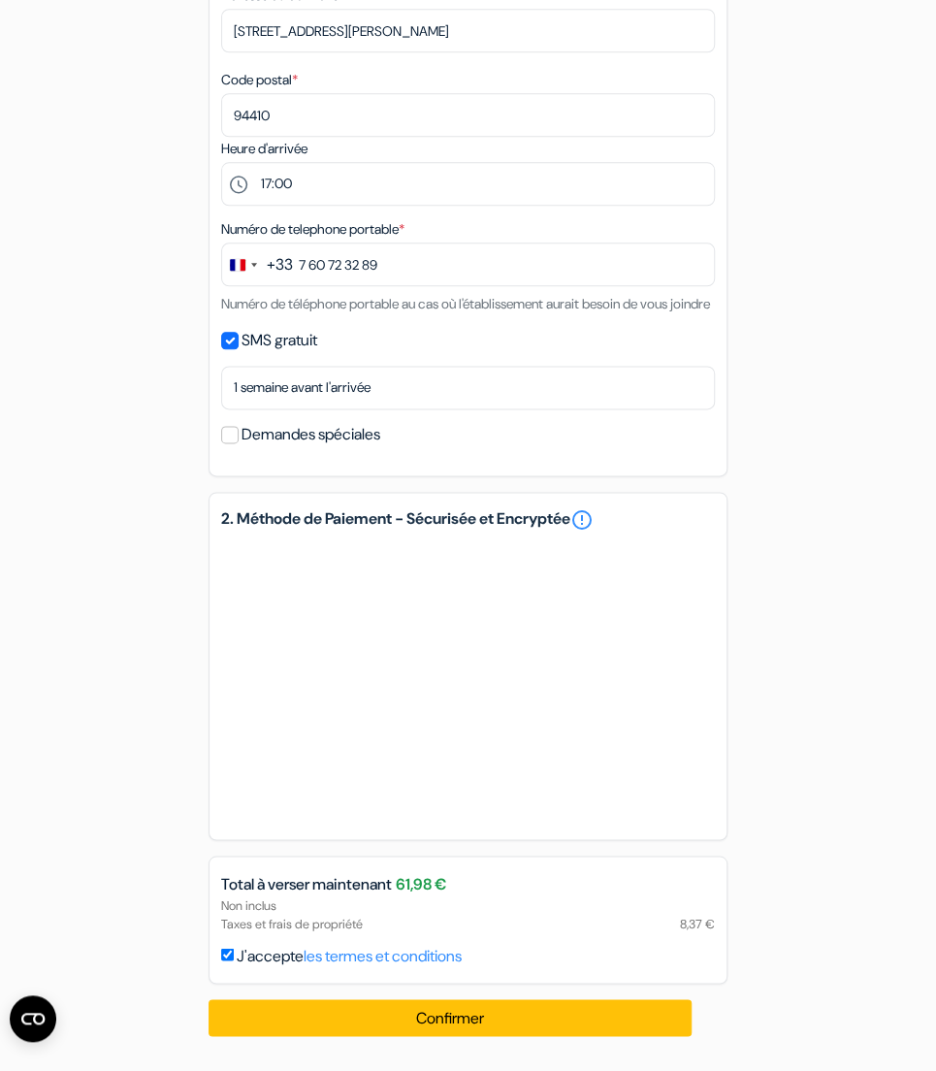
click at [802, 281] on div "add_box Auberge Sheilas Tourist Belgrave Place, Wellington Road, Cork, Irlande …" at bounding box center [468, 269] width 699 height 1565
click at [291, 439] on label "Demandes spéciales" at bounding box center [311, 434] width 139 height 27
click at [239, 439] on input "Demandes spéciales" at bounding box center [229, 434] width 17 height 17
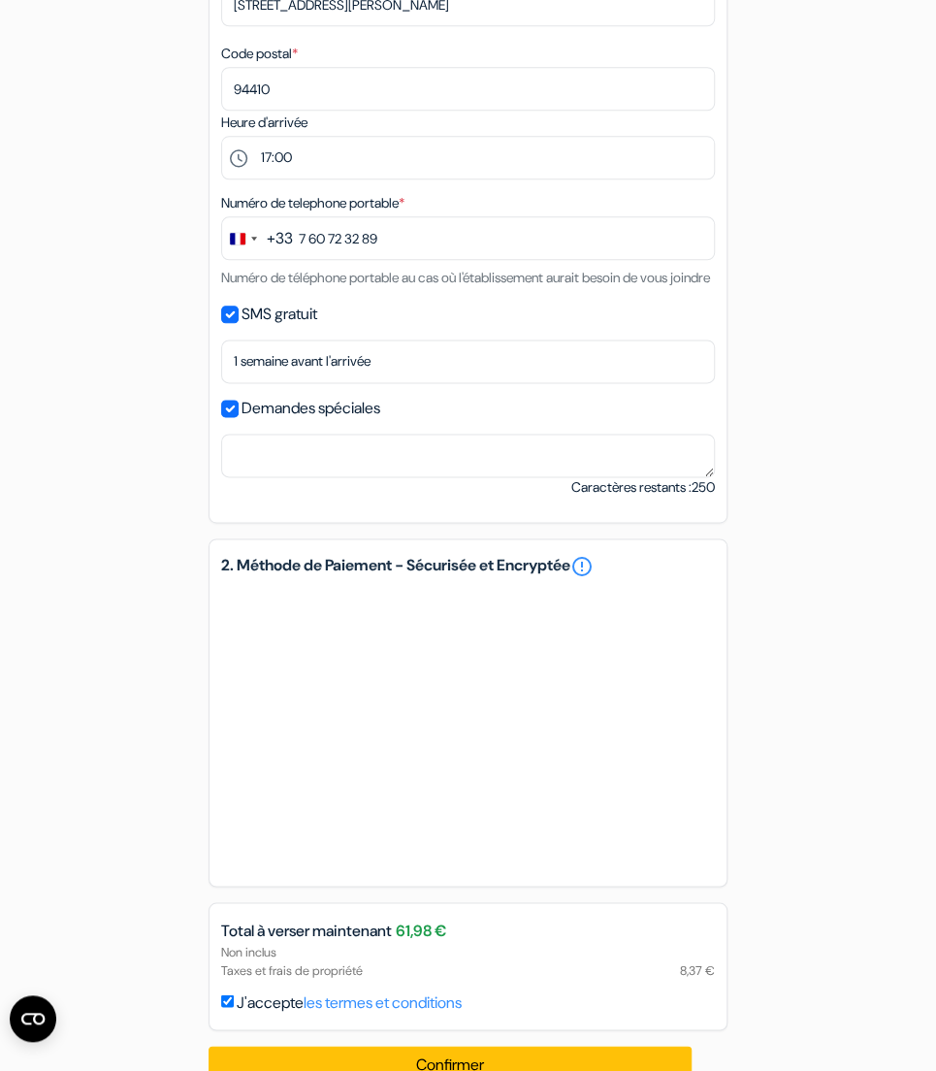
click at [291, 422] on label "Demandes spéciales" at bounding box center [311, 408] width 139 height 27
click at [239, 417] on input "Demandes spéciales" at bounding box center [229, 408] width 17 height 17
checkbox input "false"
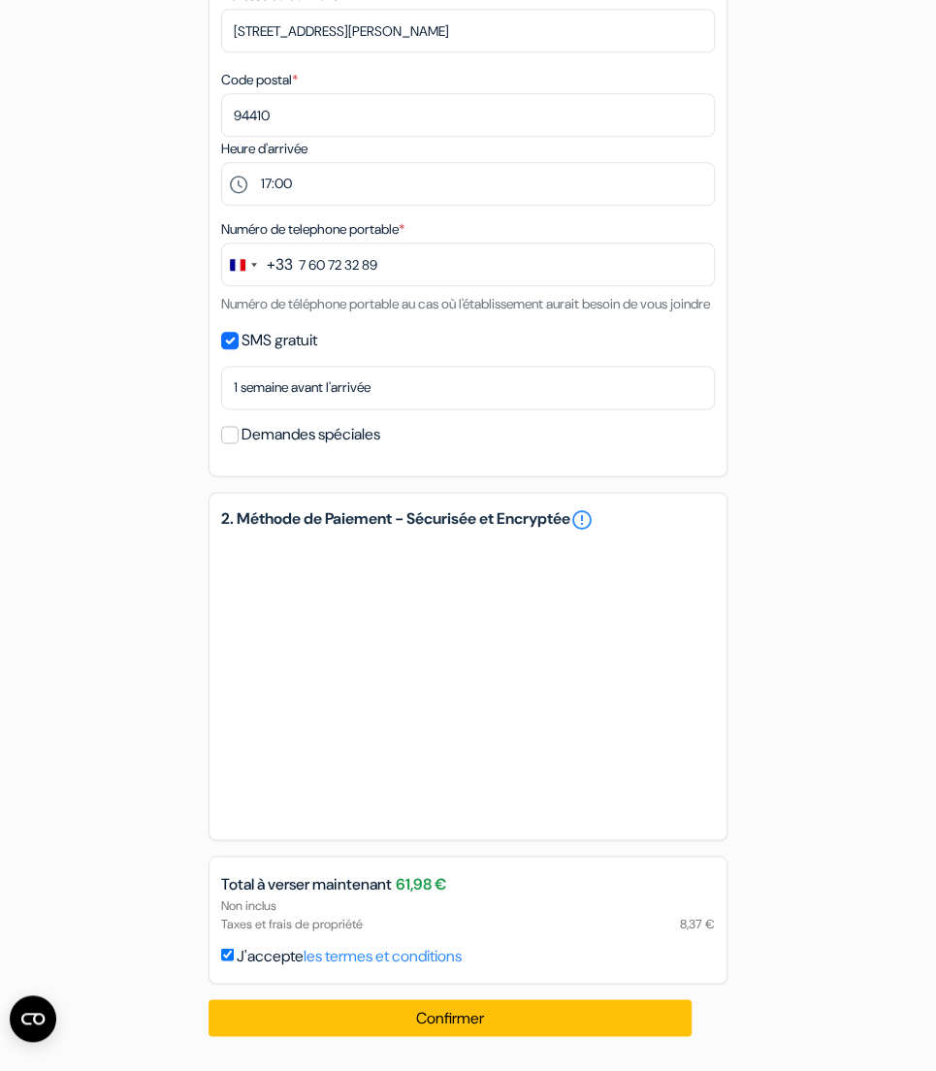
click at [801, 400] on div "add_box Auberge Sheilas Tourist Belgrave Place, Wellington Road, Cork, Irlande …" at bounding box center [468, 269] width 699 height 1565
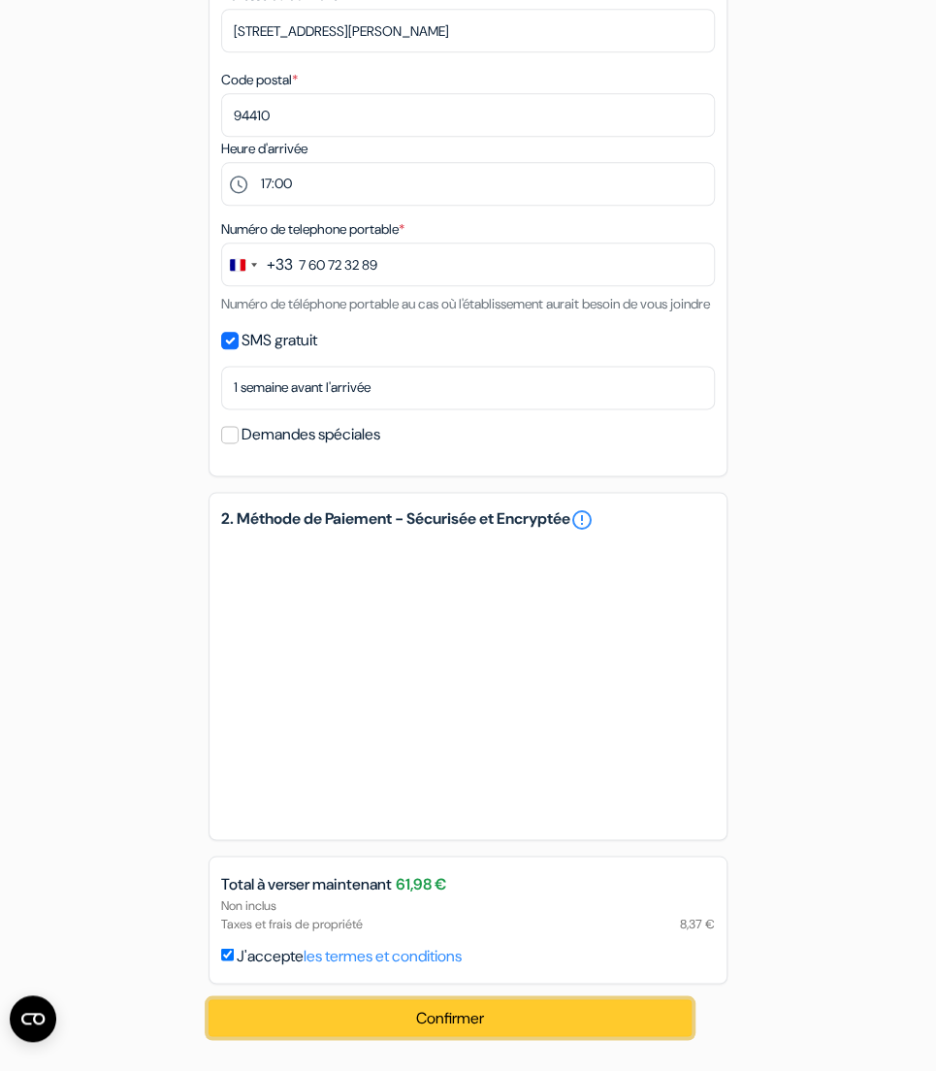
click at [601, 1018] on button "Confirmer Loading..." at bounding box center [450, 1017] width 483 height 37
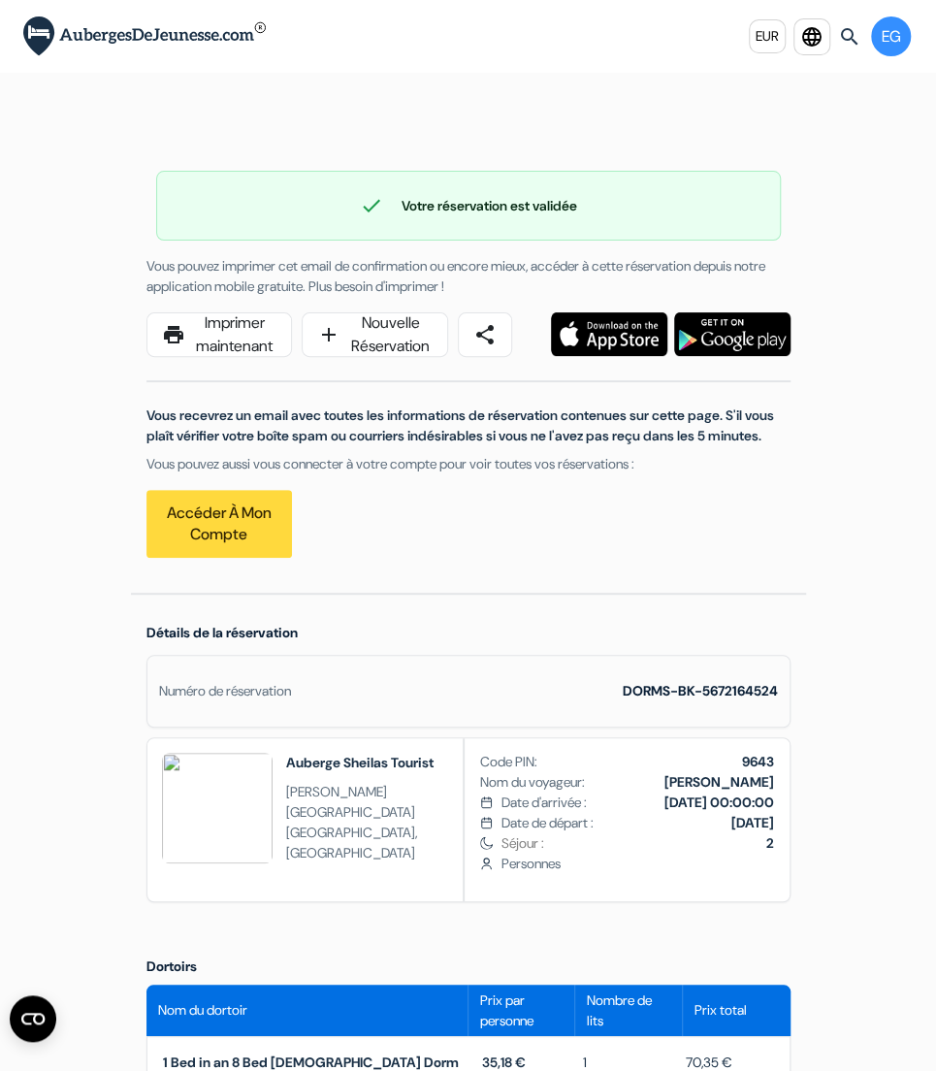
click at [411, 558] on div "Vous recevrez un email avec toutes les informations de réservation contenues su…" at bounding box center [469, 457] width 668 height 201
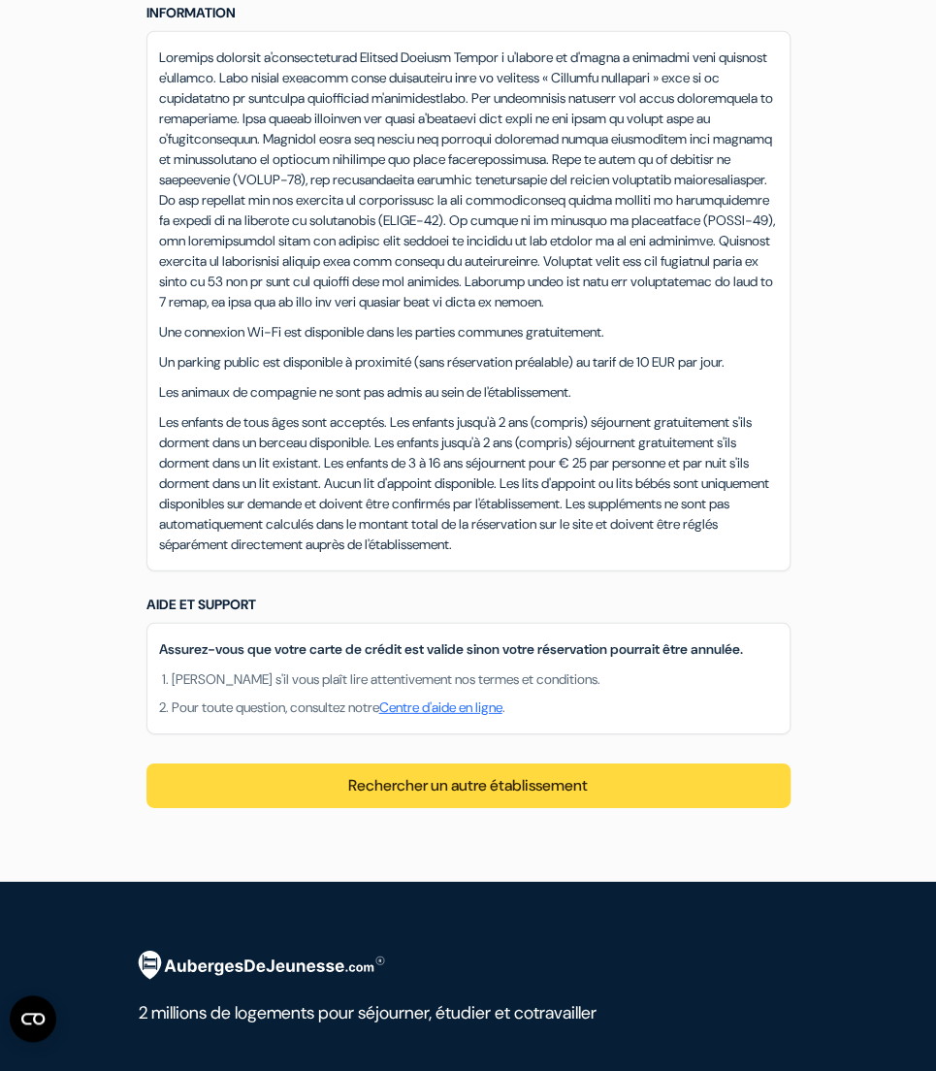
scroll to position [1649, 0]
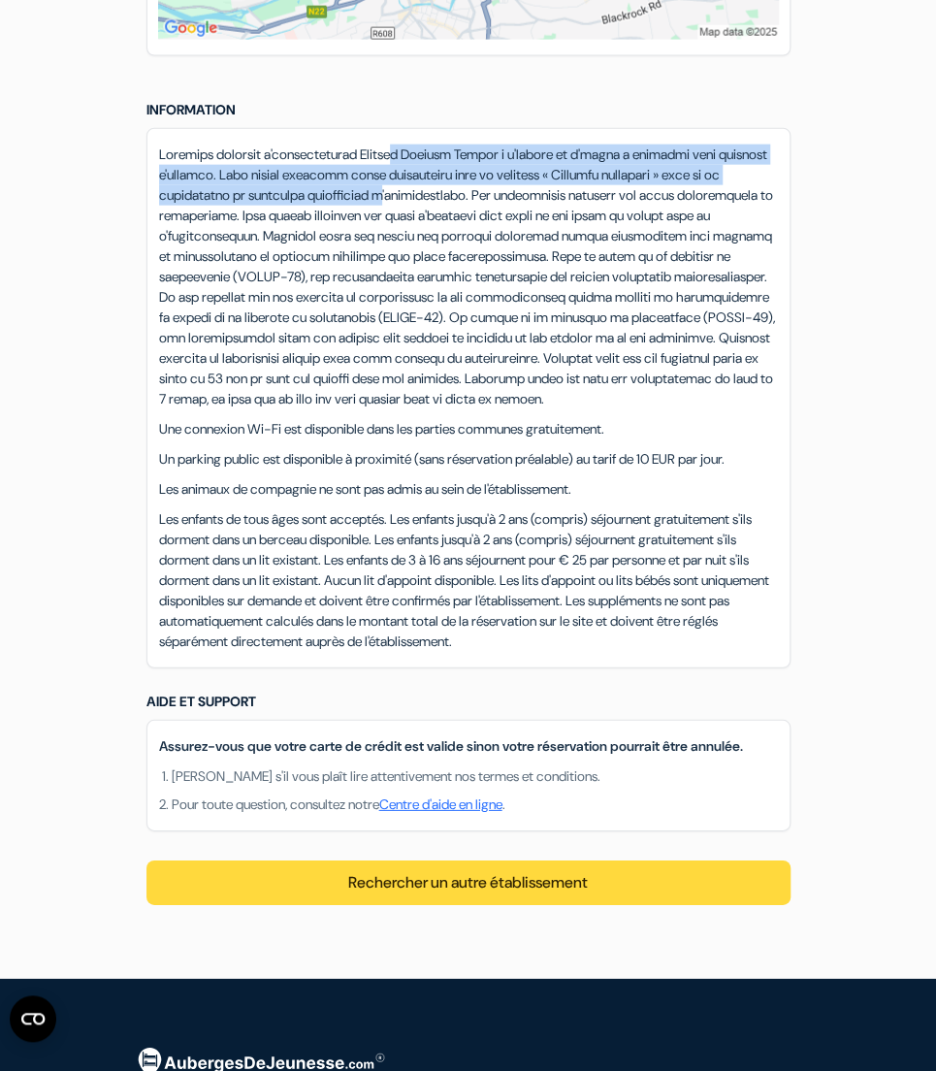
drag, startPoint x: 415, startPoint y: 156, endPoint x: 470, endPoint y: 199, distance: 69.1
click at [471, 199] on p at bounding box center [468, 277] width 619 height 265
click at [457, 194] on p at bounding box center [468, 277] width 619 height 265
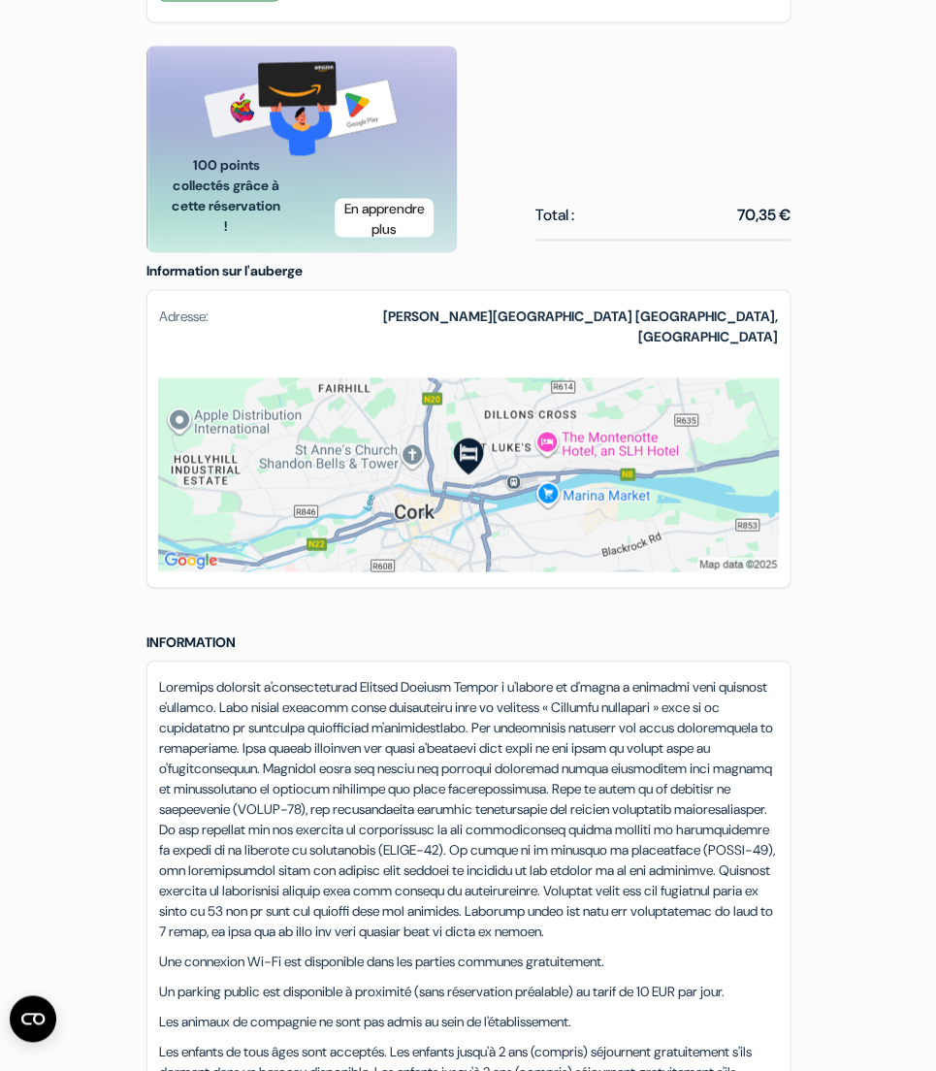
scroll to position [776, 0]
